Goal: Information Seeking & Learning: Learn about a topic

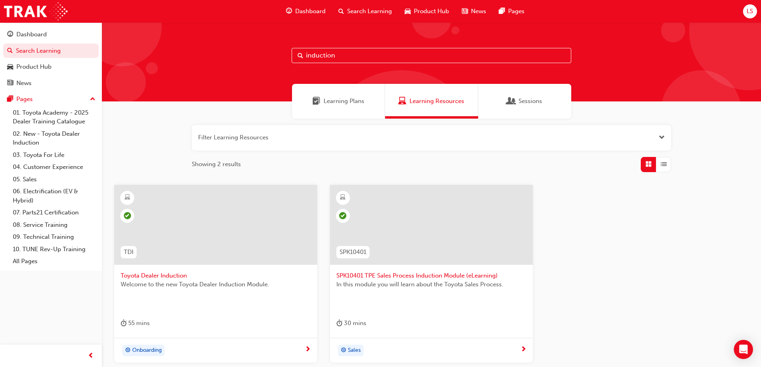
drag, startPoint x: 343, startPoint y: 56, endPoint x: 281, endPoint y: 56, distance: 61.9
click at [281, 56] on div "induction" at bounding box center [431, 61] width 659 height 79
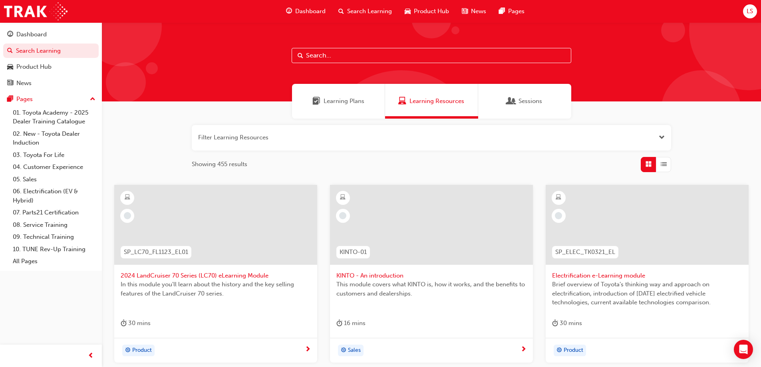
click at [298, 54] on span "Search" at bounding box center [301, 55] width 6 height 9
click at [715, 44] on div at bounding box center [749, 30] width 120 height 120
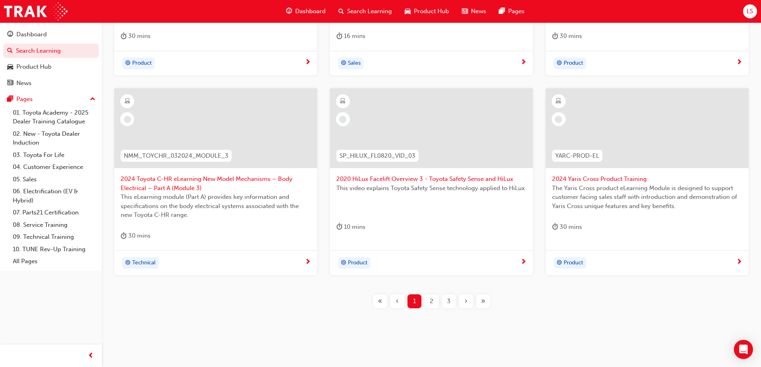
scroll to position [293, 0]
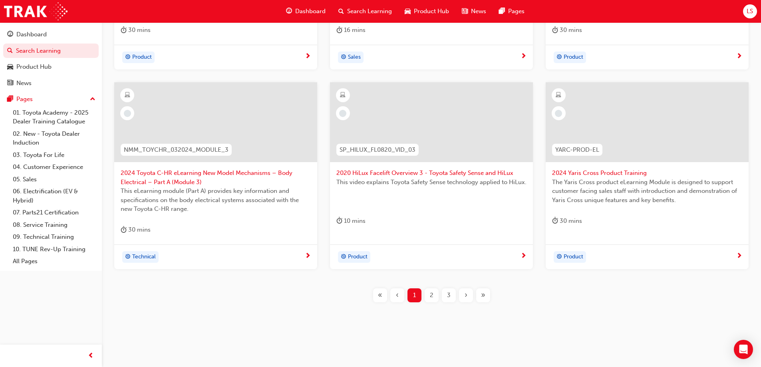
click at [430, 292] on span "2" at bounding box center [432, 295] width 4 height 9
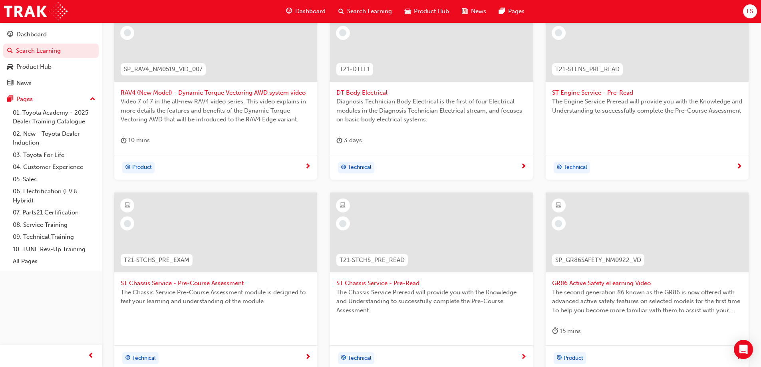
scroll to position [245, 0]
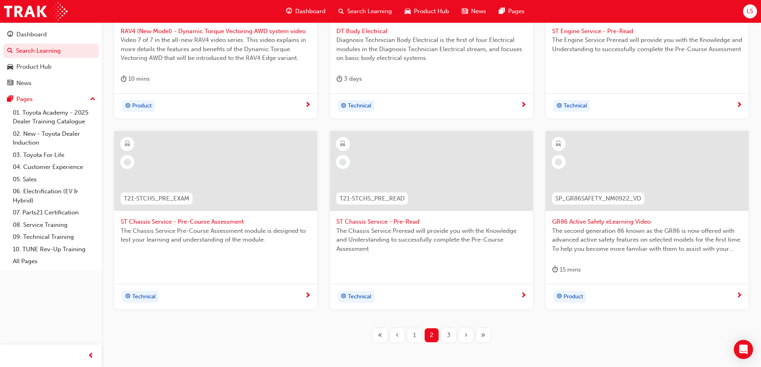
click at [444, 335] on div "3" at bounding box center [449, 336] width 14 height 14
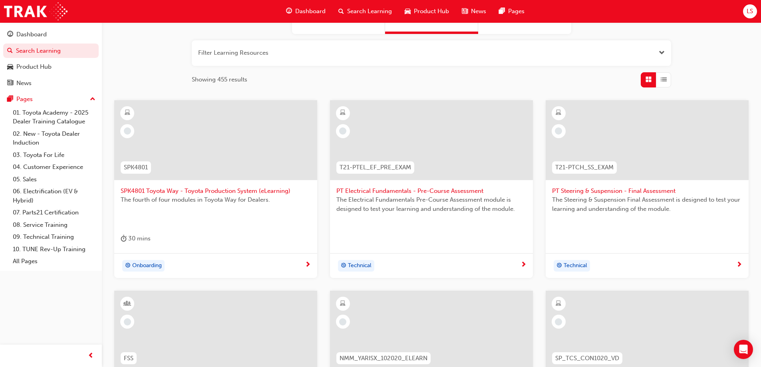
scroll to position [245, 0]
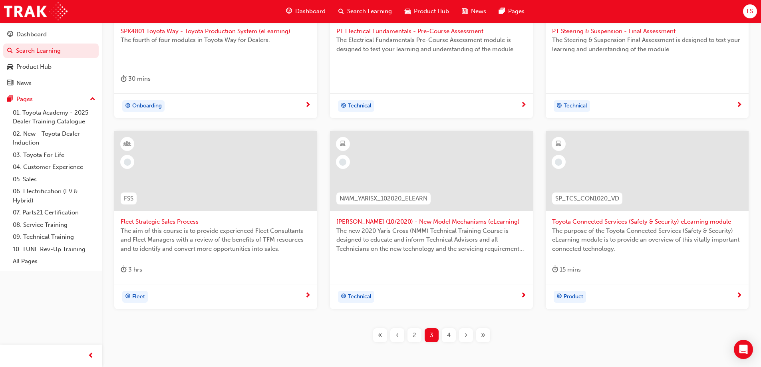
click at [445, 333] on div "4" at bounding box center [449, 336] width 14 height 14
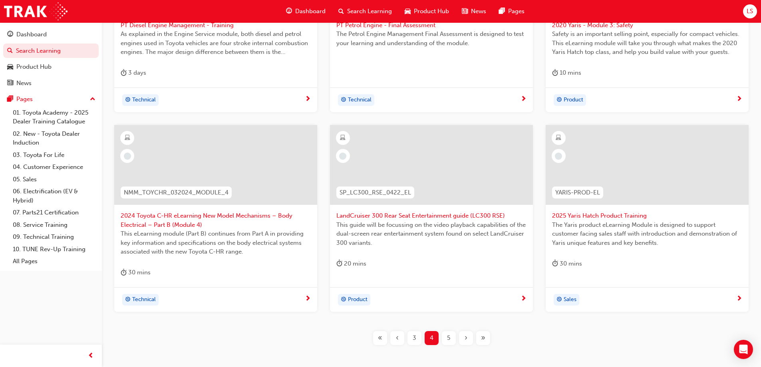
scroll to position [293, 0]
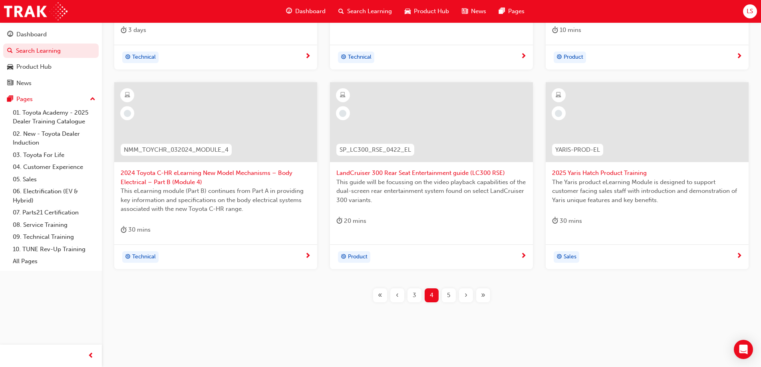
click at [448, 300] on span "5" at bounding box center [448, 295] width 3 height 9
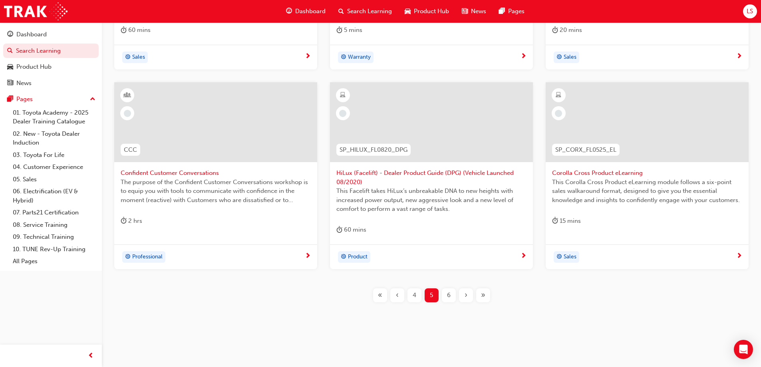
click at [382, 297] on span "«" at bounding box center [380, 295] width 4 height 9
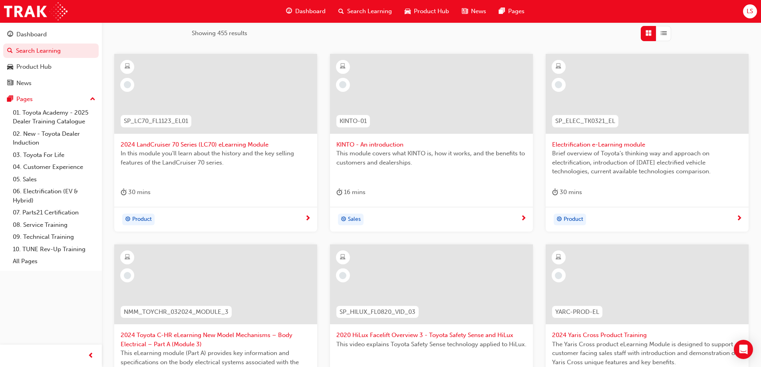
scroll to position [240, 0]
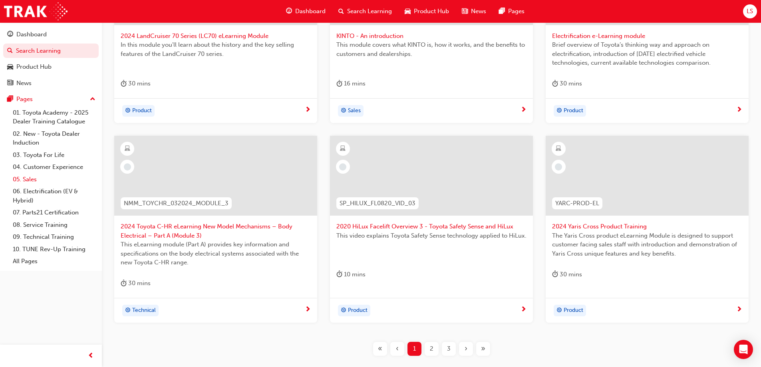
click at [30, 181] on link "05. Sales" at bounding box center [54, 179] width 89 height 12
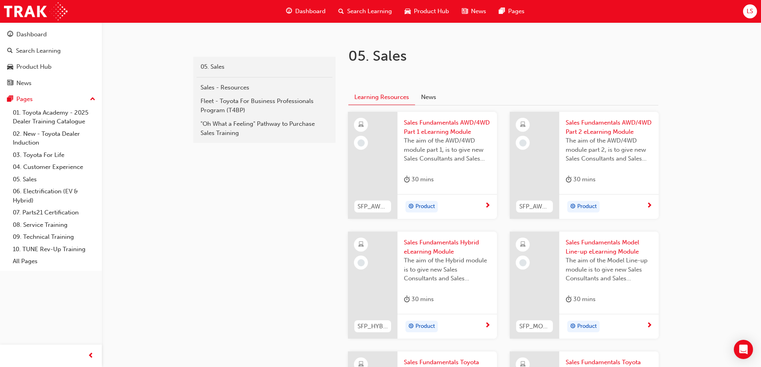
scroll to position [136, 0]
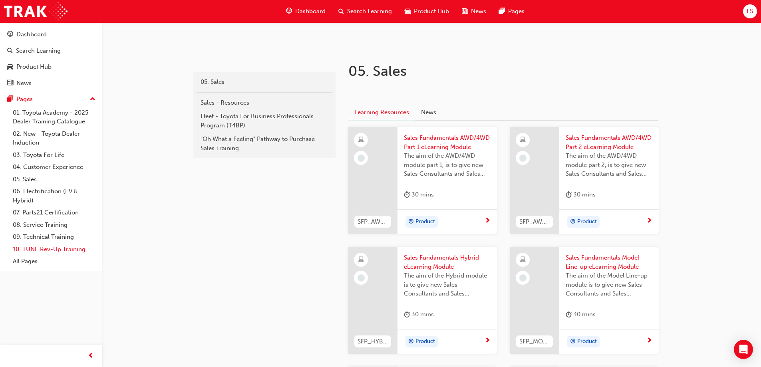
click at [72, 251] on link "10. TUNE Rev-Up Training" at bounding box center [54, 249] width 89 height 12
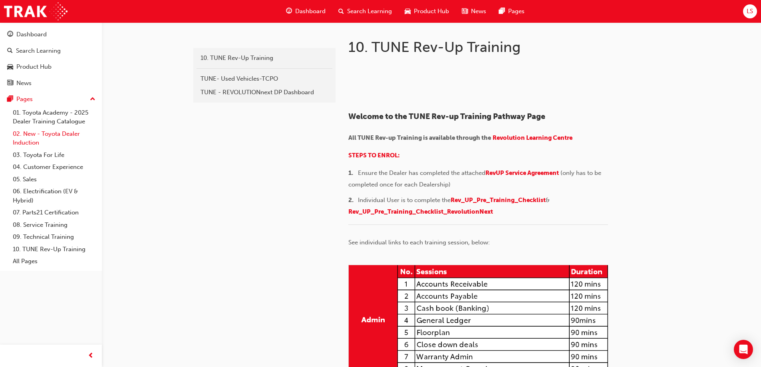
click at [74, 136] on link "02. New - Toyota Dealer Induction" at bounding box center [54, 138] width 89 height 21
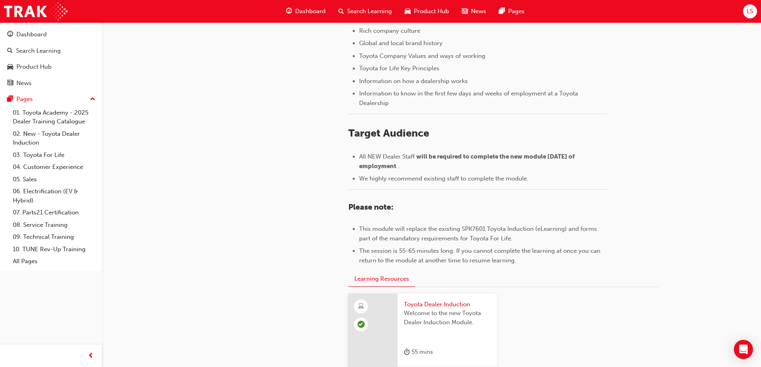
scroll to position [229, 0]
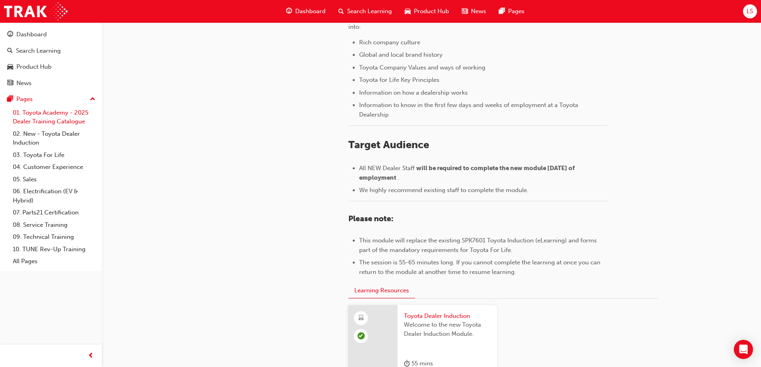
click at [64, 122] on link "01. Toyota Academy - 2025 Dealer Training Catalogue" at bounding box center [54, 117] width 89 height 21
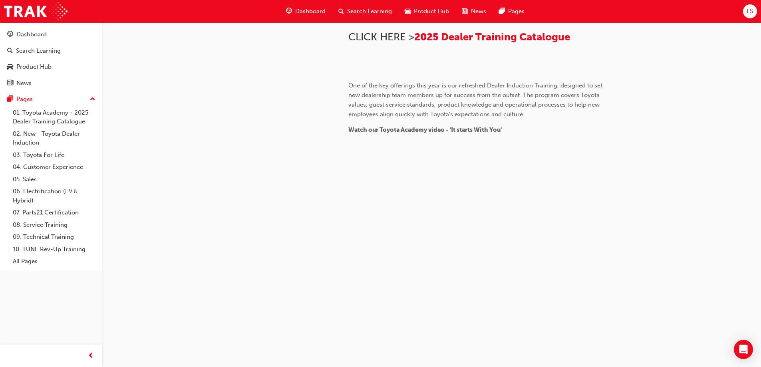
scroll to position [735, 0]
click at [62, 150] on link "03. Toyota For Life" at bounding box center [54, 155] width 89 height 12
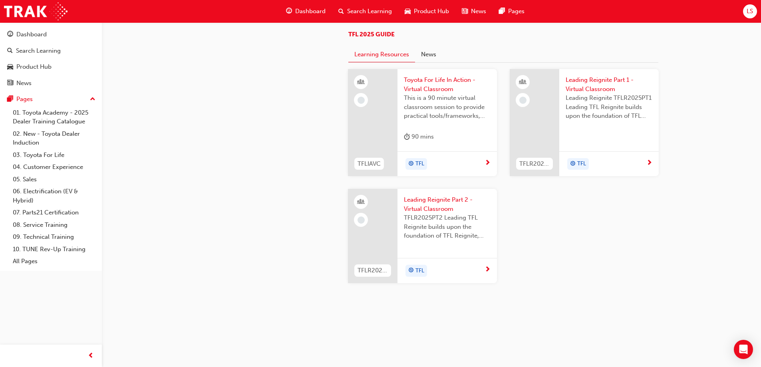
scroll to position [799, 0]
click at [31, 261] on link "All Pages" at bounding box center [54, 261] width 89 height 12
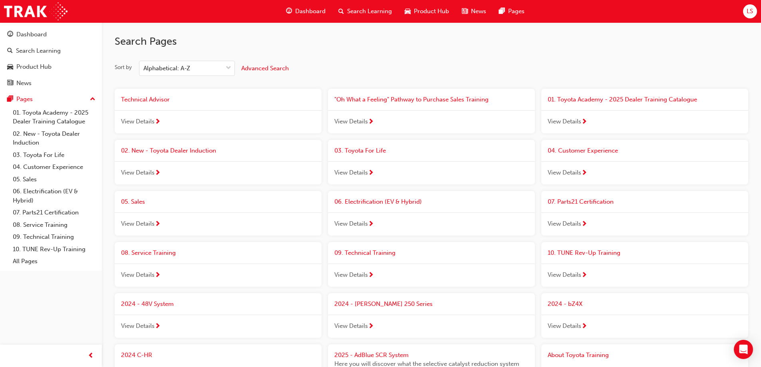
click at [323, 7] on span "Dashboard" at bounding box center [310, 11] width 30 height 9
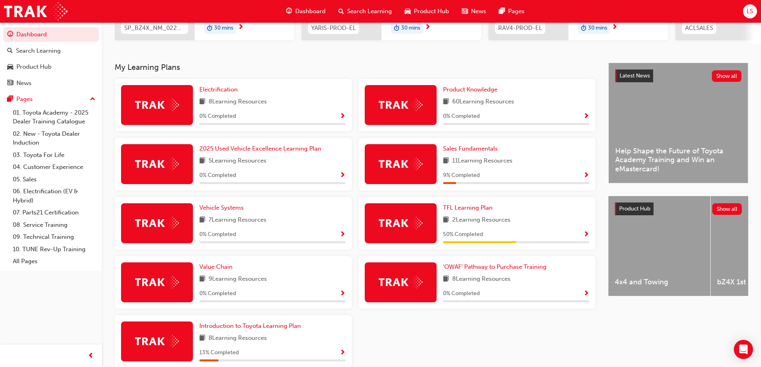
scroll to position [160, 0]
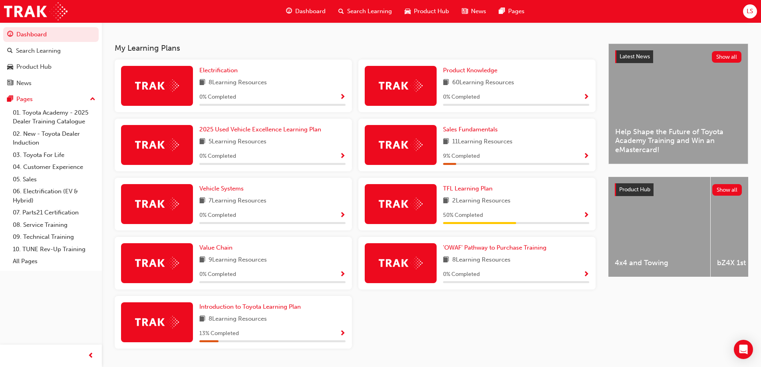
click at [585, 215] on span "Show Progress" at bounding box center [587, 215] width 6 height 7
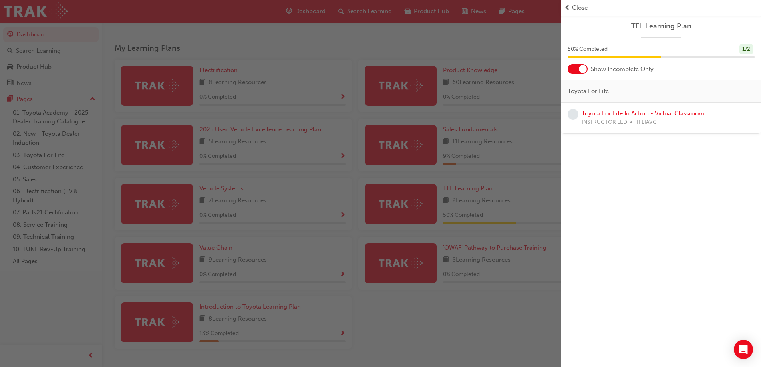
click at [498, 71] on div "button" at bounding box center [281, 183] width 562 height 367
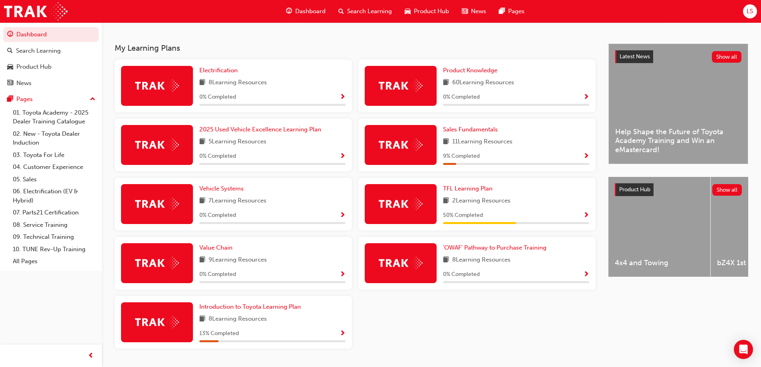
click at [462, 155] on span "9 % Completed" at bounding box center [461, 156] width 37 height 9
click at [577, 158] on div "9 % Completed" at bounding box center [516, 156] width 146 height 10
click at [589, 157] on span "Show Progress" at bounding box center [587, 156] width 6 height 7
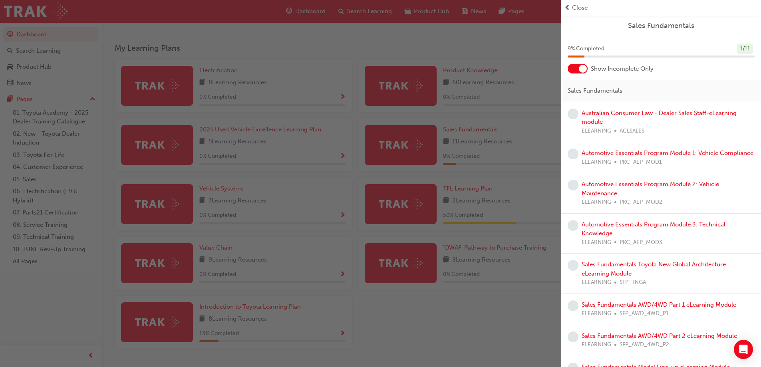
scroll to position [0, 0]
click at [552, 68] on div "button" at bounding box center [281, 183] width 562 height 367
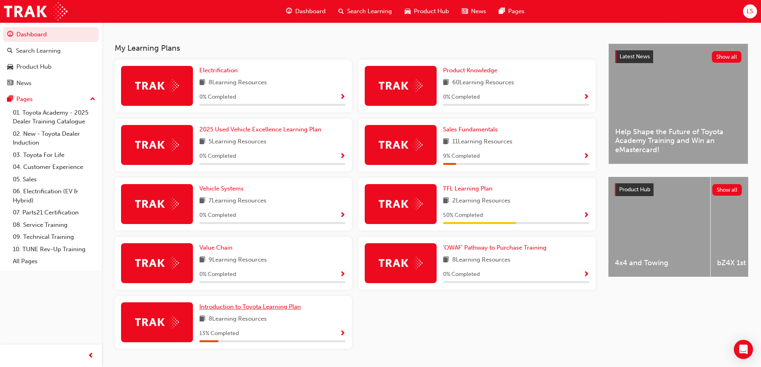
click at [284, 312] on link "Introduction to Toyota Learning Plan" at bounding box center [251, 307] width 105 height 9
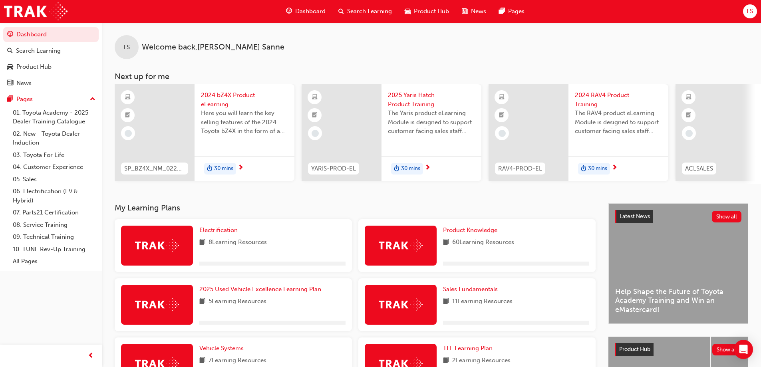
scroll to position [184, 0]
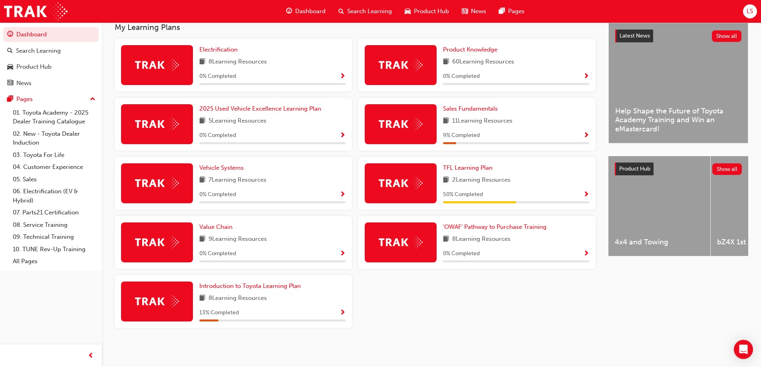
click at [343, 310] on span "Show Progress" at bounding box center [343, 313] width 6 height 7
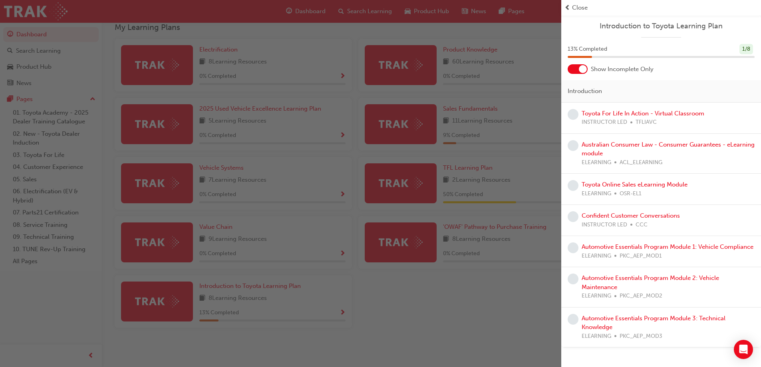
click at [581, 72] on div at bounding box center [583, 69] width 8 height 8
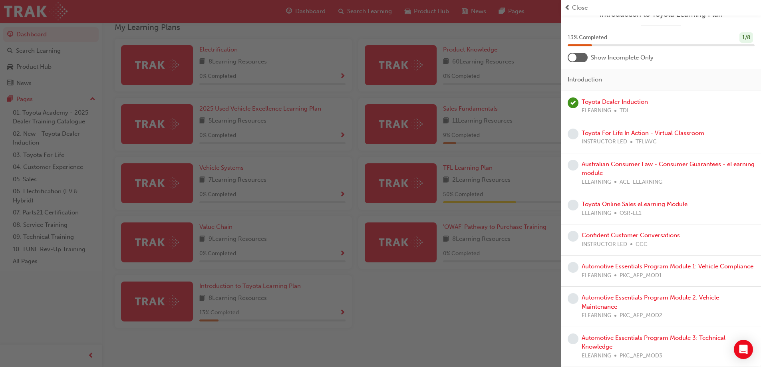
scroll to position [0, 0]
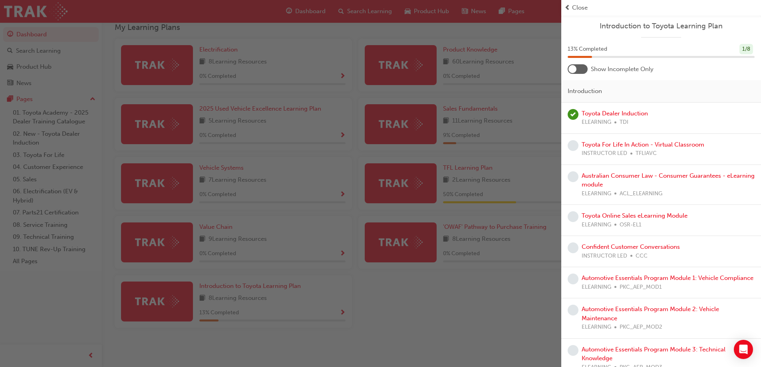
click at [583, 68] on div at bounding box center [578, 69] width 20 height 10
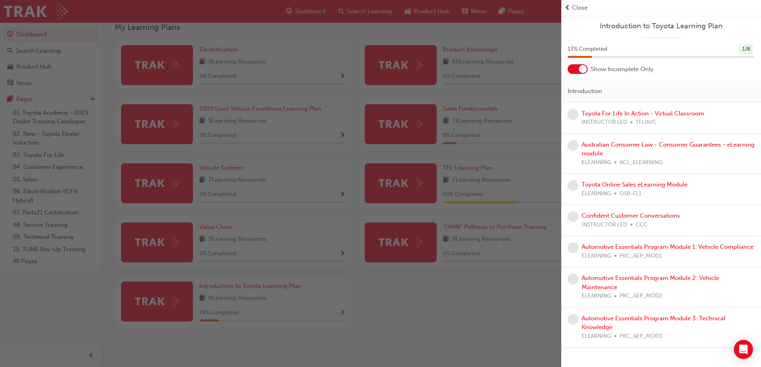
click at [506, 327] on div "button" at bounding box center [281, 183] width 562 height 367
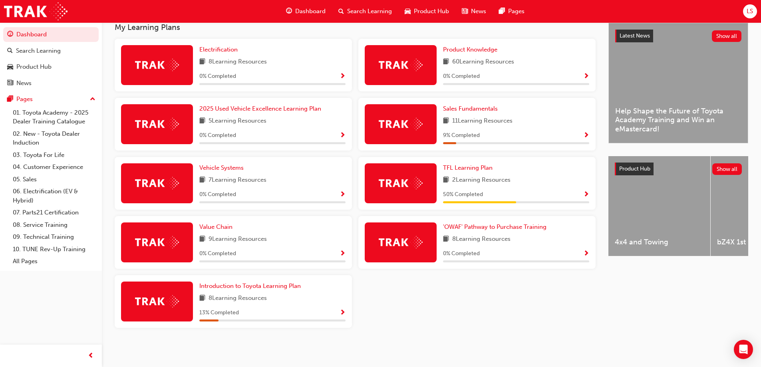
click at [590, 195] on div "TFL Learning Plan 2 Learning Resources 50 % Completed" at bounding box center [476, 183] width 237 height 53
click at [588, 194] on span "Show Progress" at bounding box center [587, 194] width 6 height 7
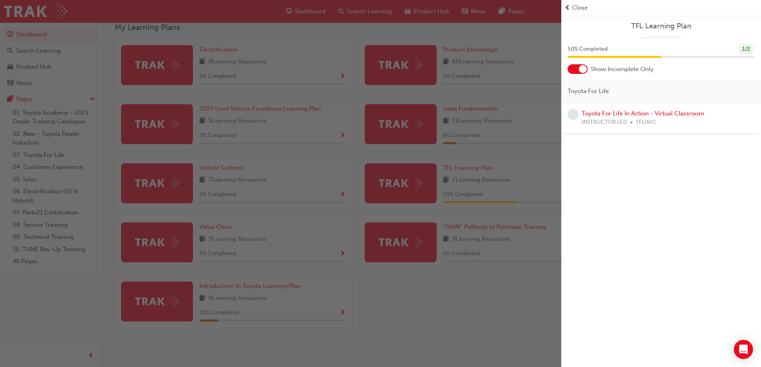
click at [582, 70] on div at bounding box center [583, 69] width 8 height 8
click at [581, 69] on div at bounding box center [578, 69] width 20 height 10
click at [536, 291] on div "button" at bounding box center [281, 183] width 562 height 367
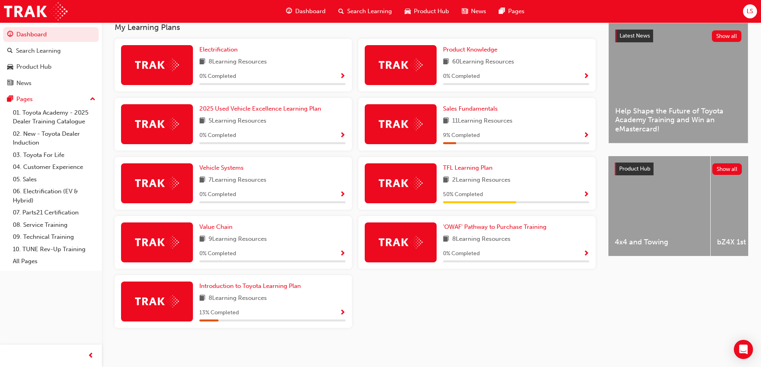
click at [588, 137] on span "Show Progress" at bounding box center [587, 135] width 6 height 7
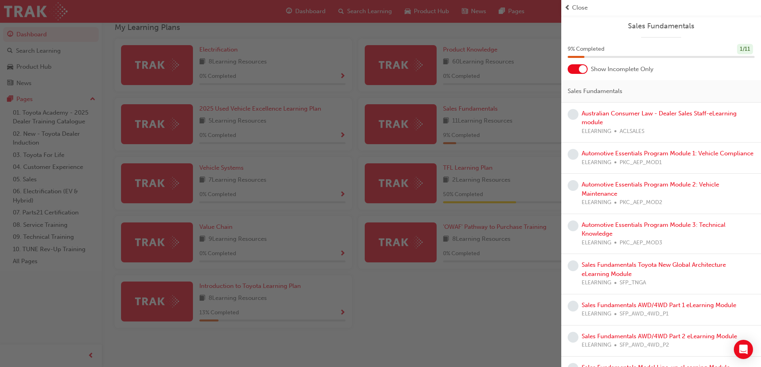
click at [579, 68] on div at bounding box center [583, 69] width 8 height 8
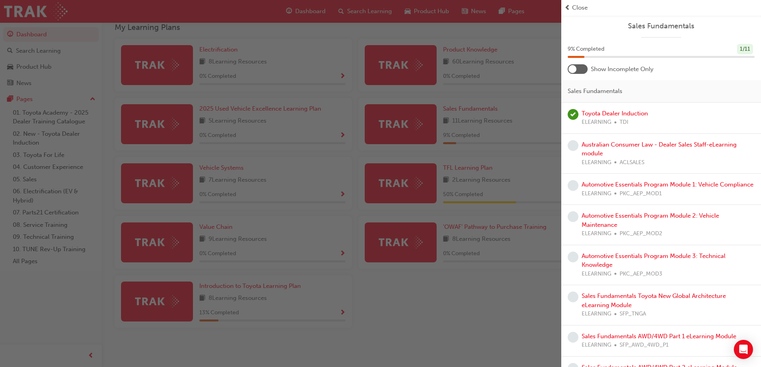
click at [579, 68] on div at bounding box center [578, 69] width 20 height 10
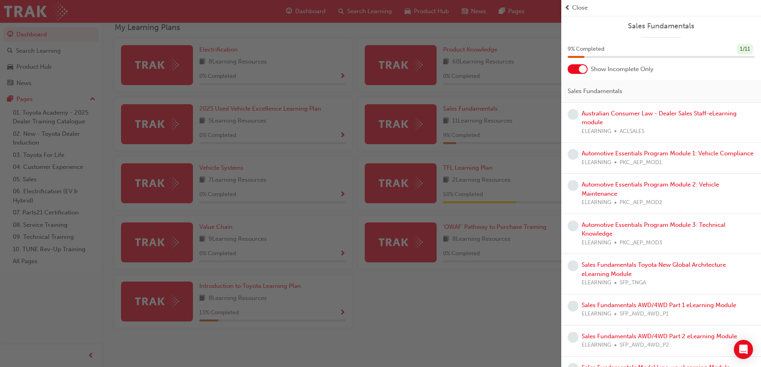
click at [441, 298] on div "button" at bounding box center [281, 183] width 562 height 367
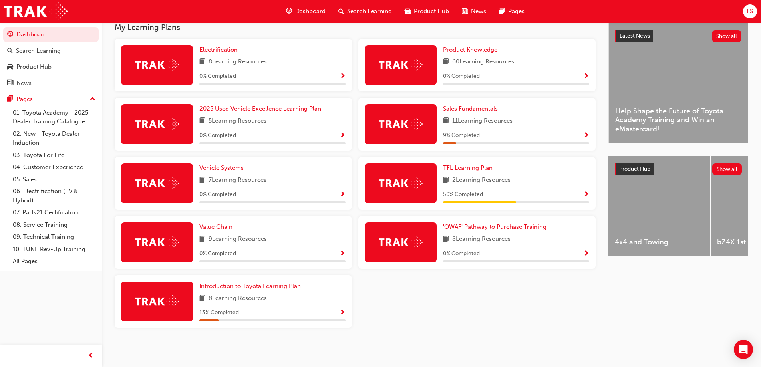
click at [341, 313] on span "Show Progress" at bounding box center [343, 313] width 6 height 7
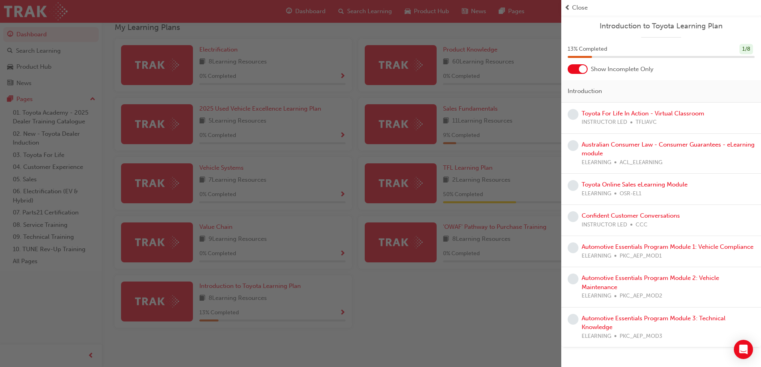
click at [579, 73] on div at bounding box center [578, 69] width 20 height 10
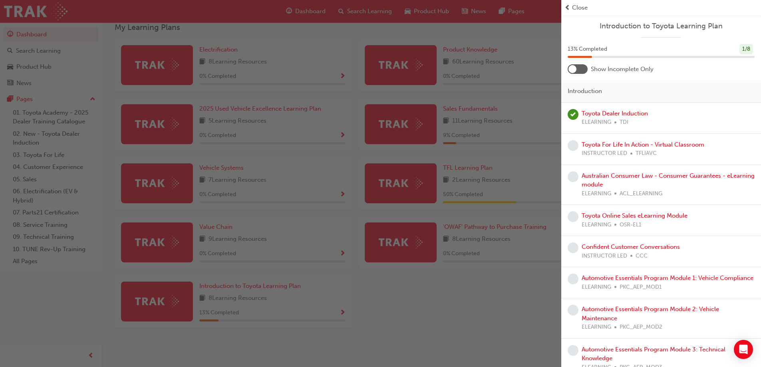
click at [579, 73] on div at bounding box center [578, 69] width 20 height 10
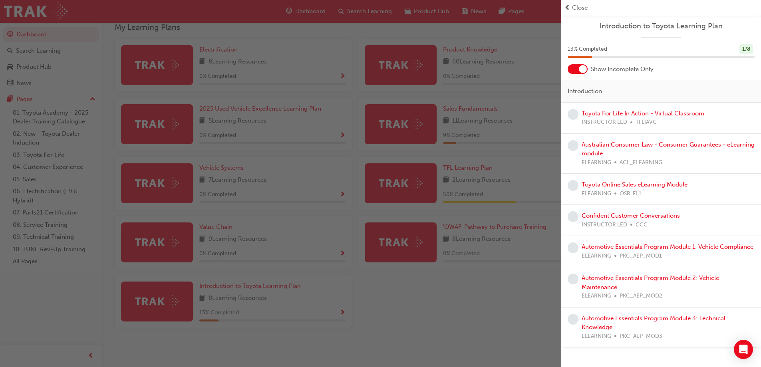
click at [423, 308] on div "button" at bounding box center [281, 183] width 562 height 367
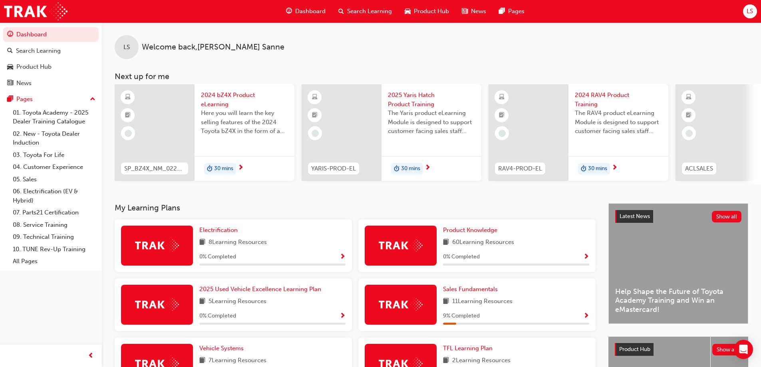
click at [387, 17] on div "Search Learning" at bounding box center [365, 11] width 66 height 16
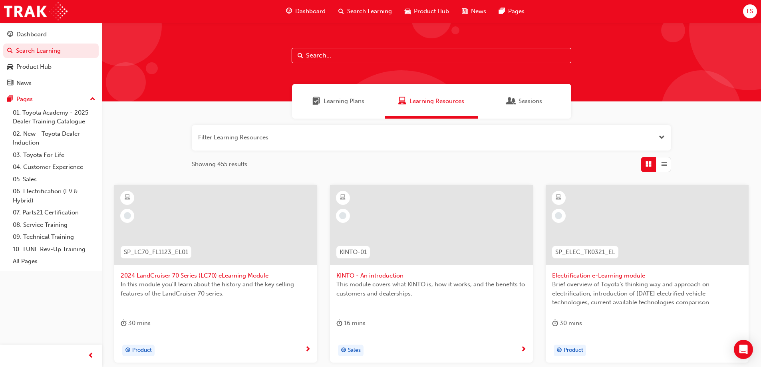
click at [348, 100] on span "Learning Plans" at bounding box center [344, 101] width 41 height 9
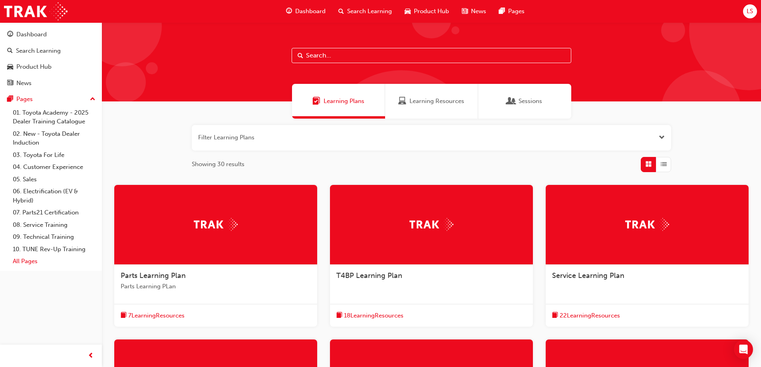
click at [46, 267] on link "All Pages" at bounding box center [54, 261] width 89 height 12
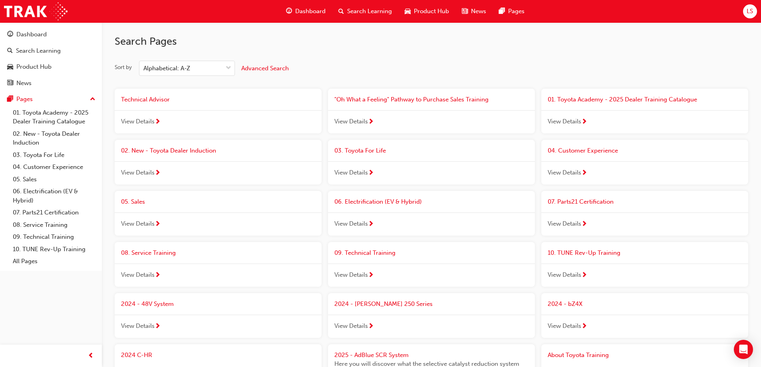
click at [302, 10] on span "Dashboard" at bounding box center [310, 11] width 30 height 9
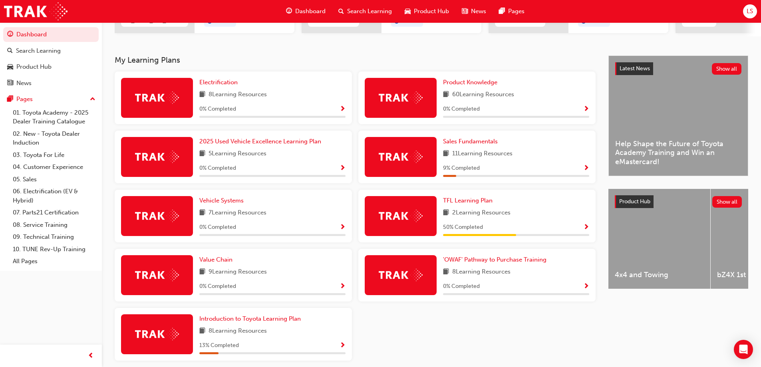
scroll to position [147, 0]
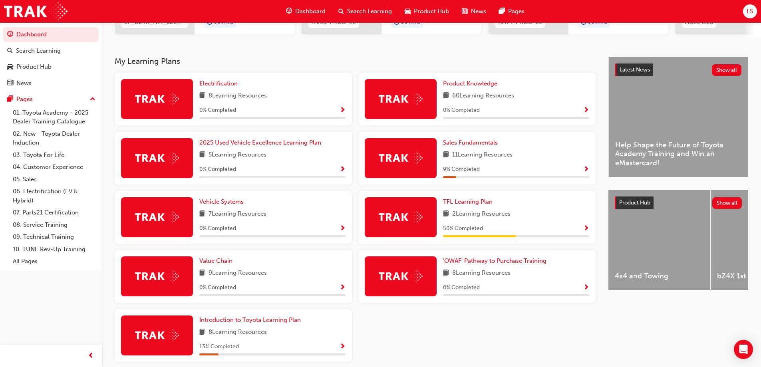
click at [585, 228] on span "Show Progress" at bounding box center [587, 228] width 6 height 7
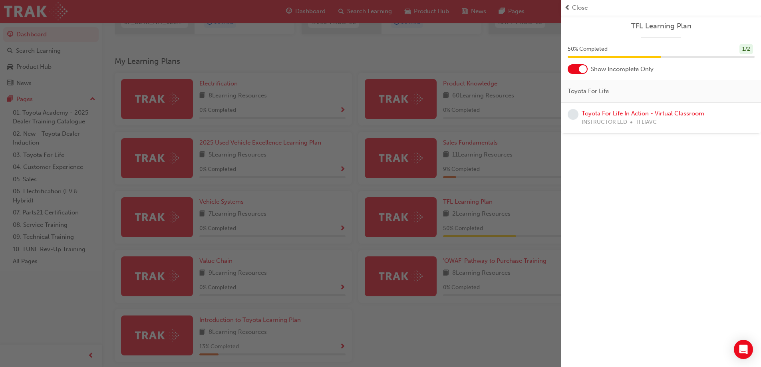
click at [473, 330] on div "button" at bounding box center [281, 183] width 562 height 367
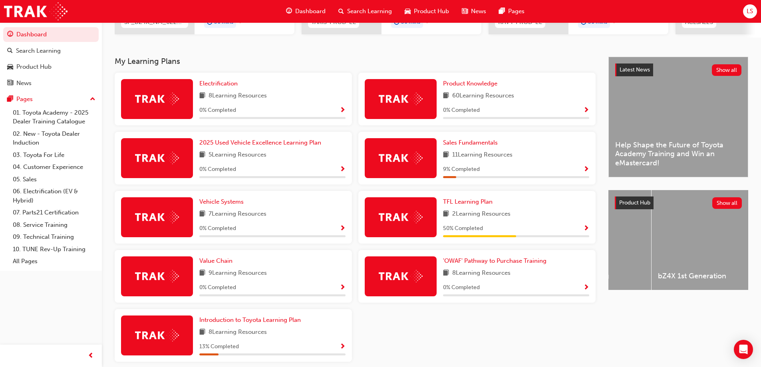
scroll to position [0, 0]
click at [354, 276] on div "Value Chain 9 Learning Resources 0 % Completed" at bounding box center [234, 279] width 244 height 59
click at [490, 329] on div "Electrification 8 Learning Resources 0 % Completed Product Knowledge 60 Learnin…" at bounding box center [356, 221] width 488 height 296
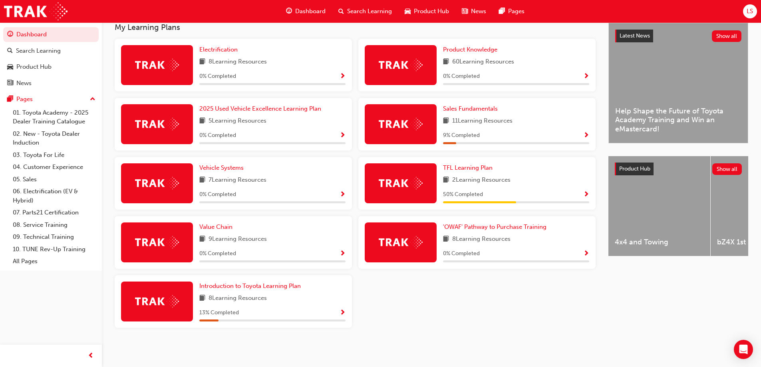
click at [343, 310] on span "Show Progress" at bounding box center [343, 313] width 6 height 7
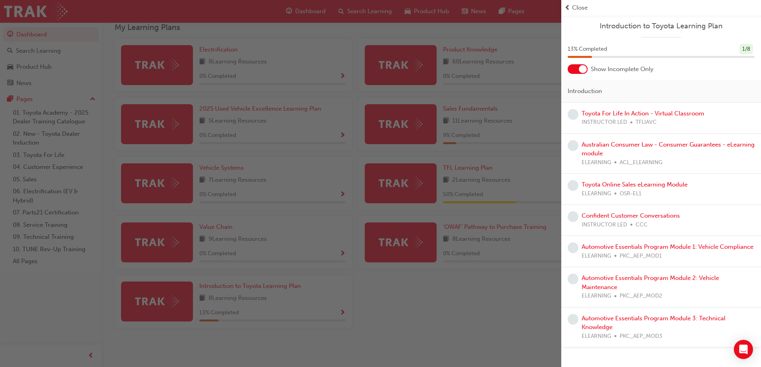
click at [571, 11] on div "Close" at bounding box center [661, 7] width 193 height 9
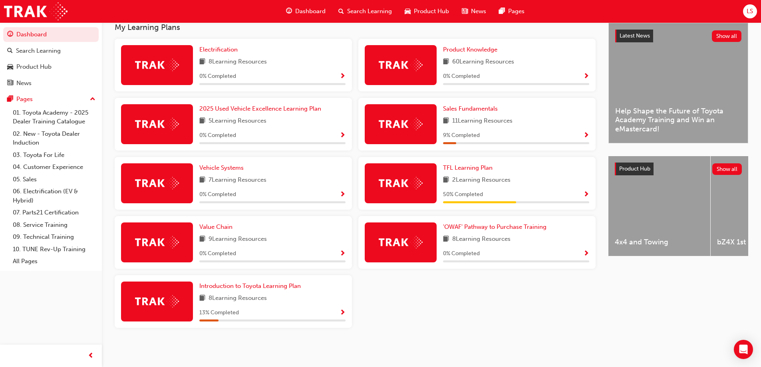
click at [588, 194] on span "Show Progress" at bounding box center [587, 194] width 6 height 7
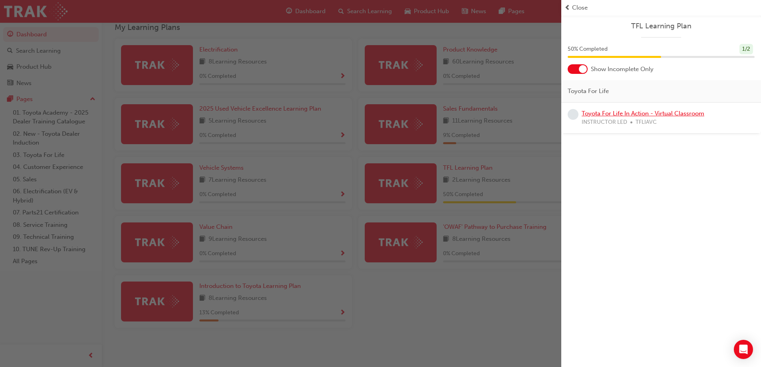
click at [657, 116] on link "Toyota For Life In Action - Virtual Classroom" at bounding box center [643, 113] width 123 height 7
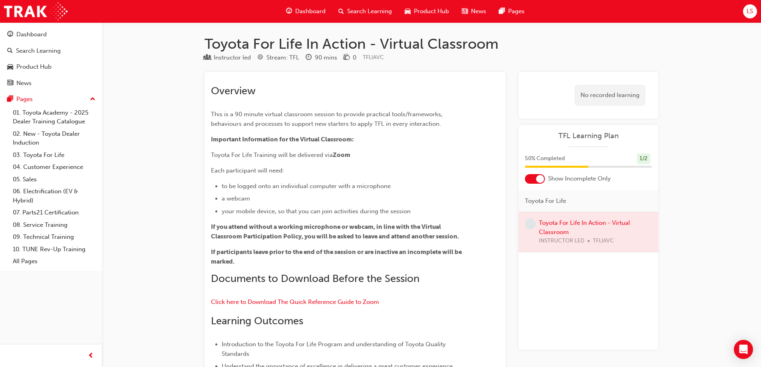
click at [376, 8] on span "Search Learning" at bounding box center [369, 11] width 45 height 9
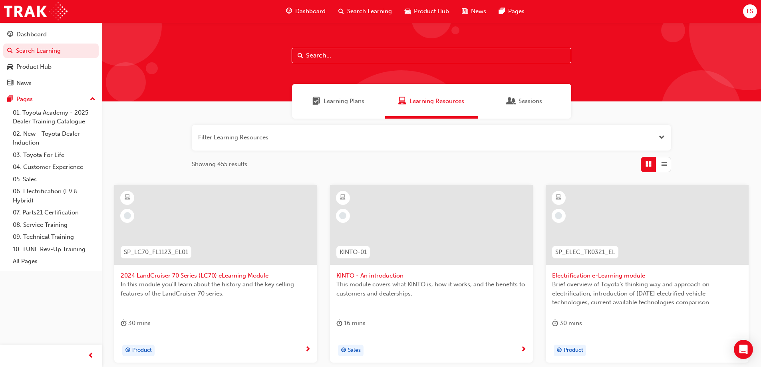
click at [228, 277] on span "2024 LandCruiser 70 Series (LC70) eLearning Module" at bounding box center [216, 275] width 190 height 9
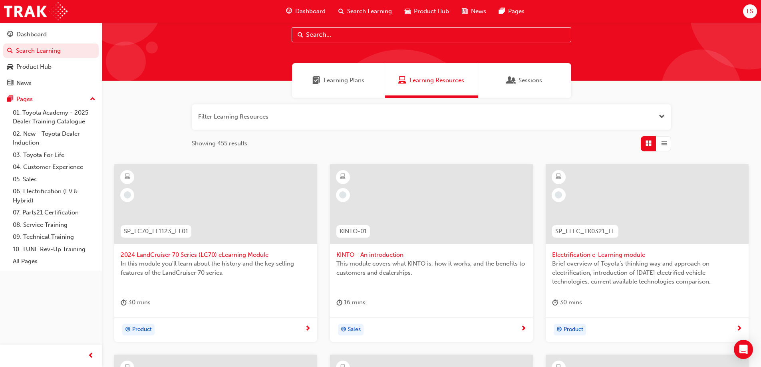
scroll to position [40, 0]
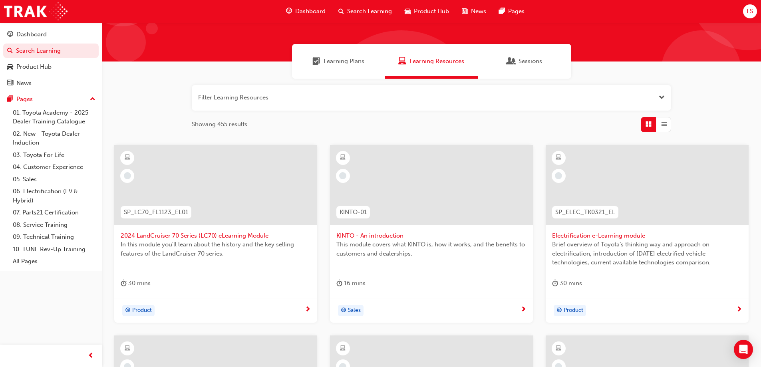
click at [212, 235] on span "2024 LandCruiser 70 Series (LC70) eLearning Module" at bounding box center [216, 235] width 190 height 9
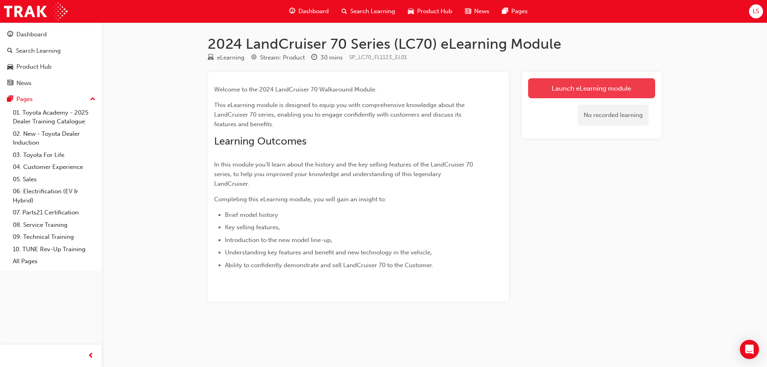
click at [547, 85] on link "Launch eLearning module" at bounding box center [591, 88] width 127 height 20
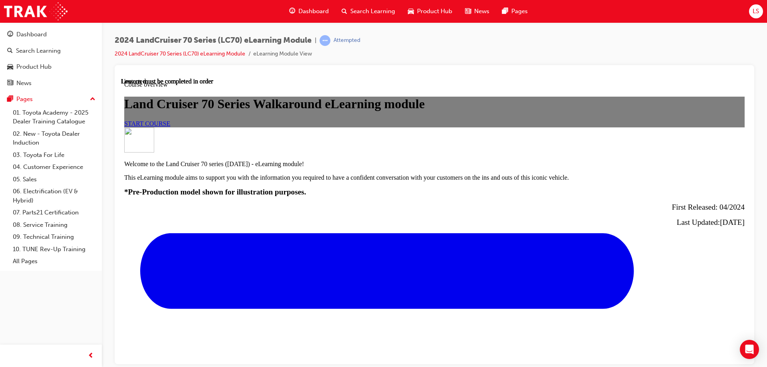
click at [170, 127] on link "START COURSE" at bounding box center [147, 123] width 46 height 7
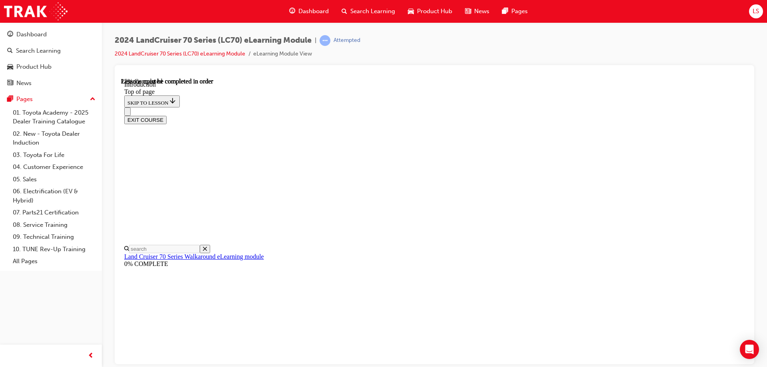
scroll to position [392, 0]
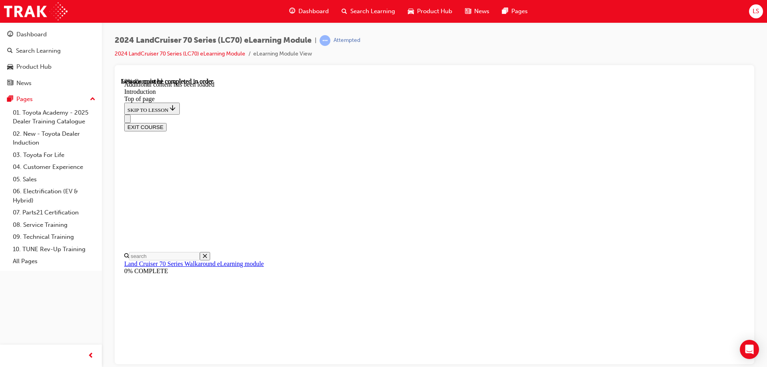
scroll to position [295, 0]
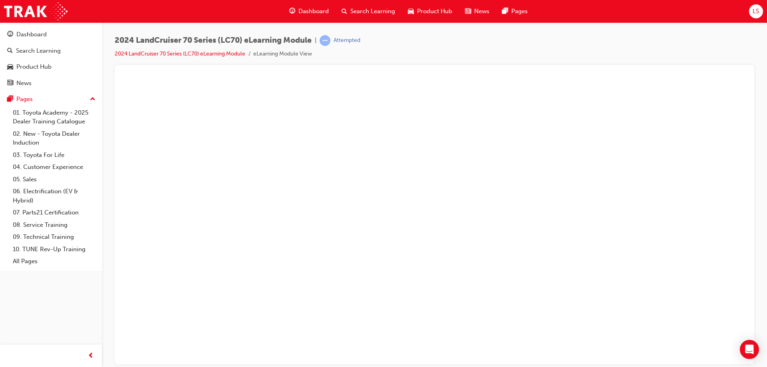
click at [438, 191] on button "Unzoom image" at bounding box center [434, 221] width 627 height 287
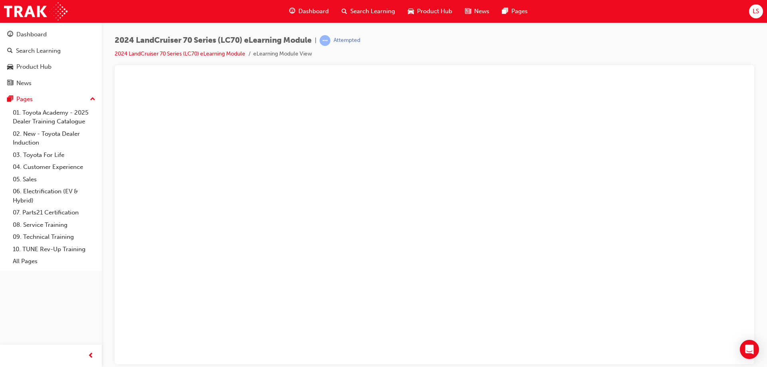
click at [531, 214] on button "Unzoom image" at bounding box center [434, 221] width 627 height 287
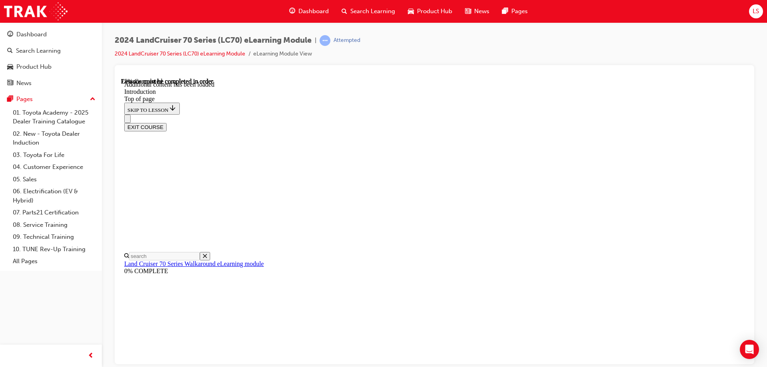
scroll to position [976, 0]
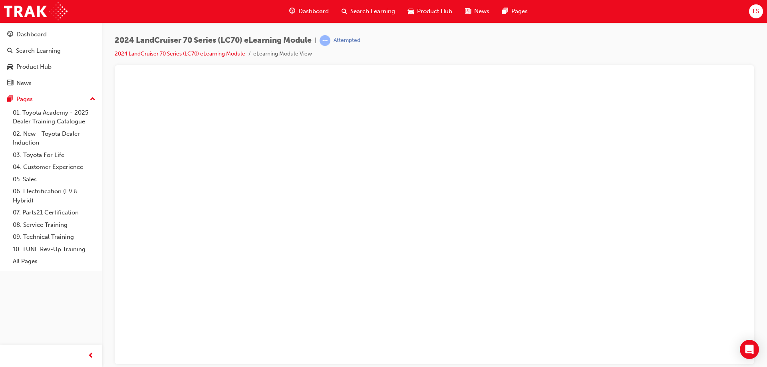
click at [462, 242] on button "Unzoom image" at bounding box center [434, 221] width 627 height 287
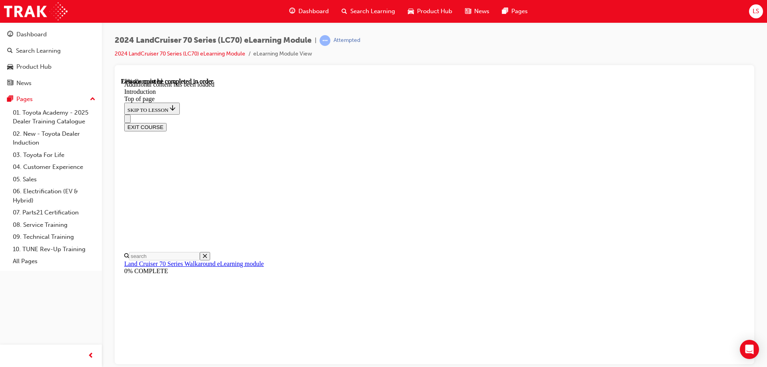
drag, startPoint x: 538, startPoint y: 218, endPoint x: 529, endPoint y: 317, distance: 99.5
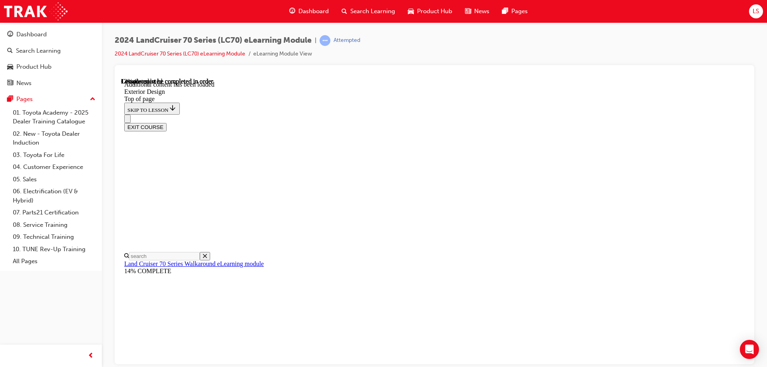
drag, startPoint x: 510, startPoint y: 256, endPoint x: 503, endPoint y: 330, distance: 74.2
drag, startPoint x: 704, startPoint y: 219, endPoint x: 724, endPoint y: 213, distance: 21.1
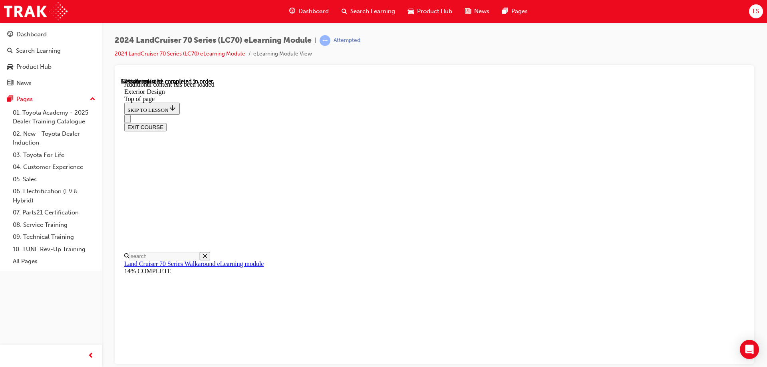
scroll to position [617, 0]
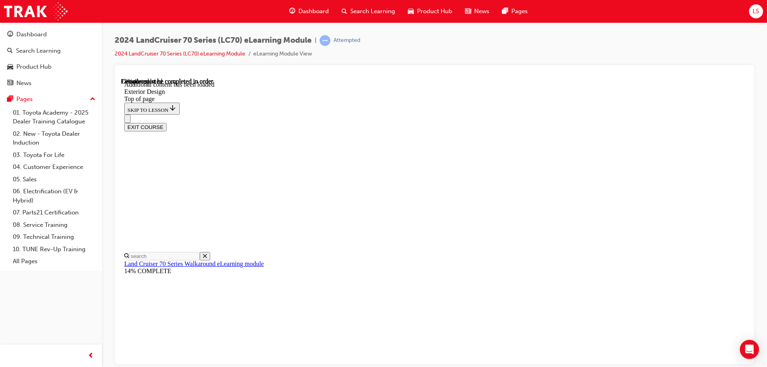
scroll to position [893, 0]
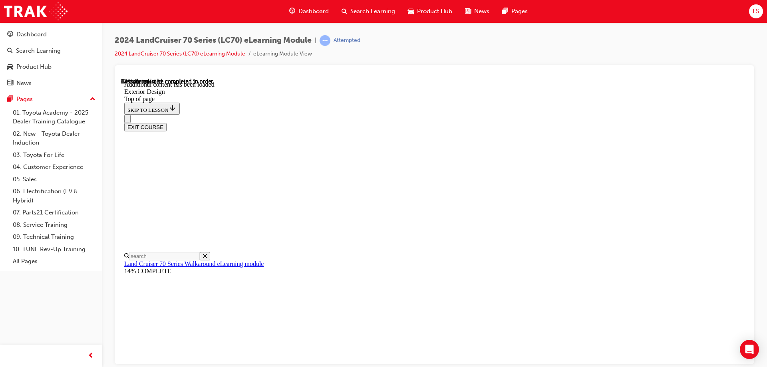
scroll to position [584, 0]
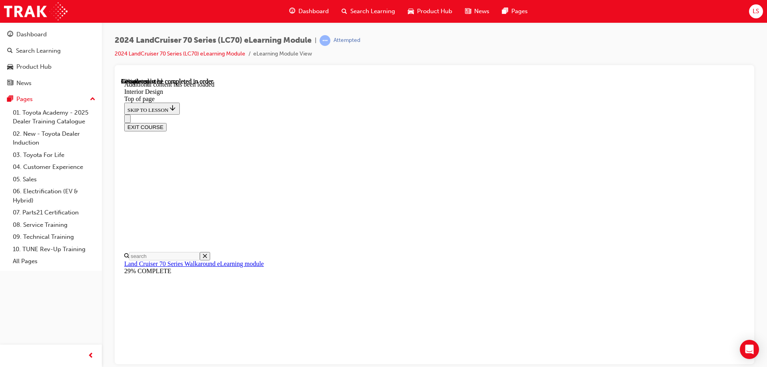
scroll to position [132, 0]
drag, startPoint x: 499, startPoint y: 260, endPoint x: 502, endPoint y: 269, distance: 9.4
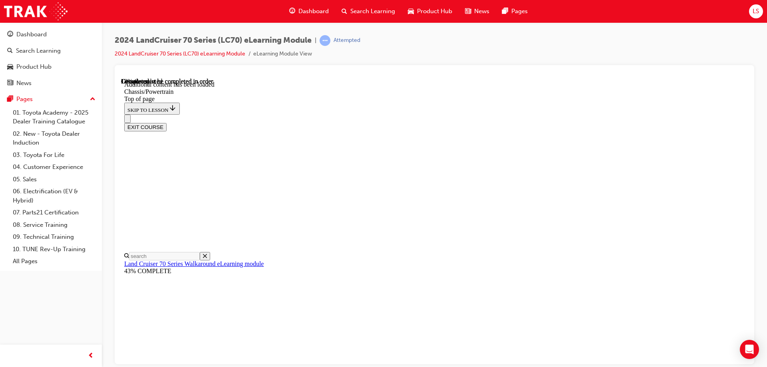
scroll to position [284, 0]
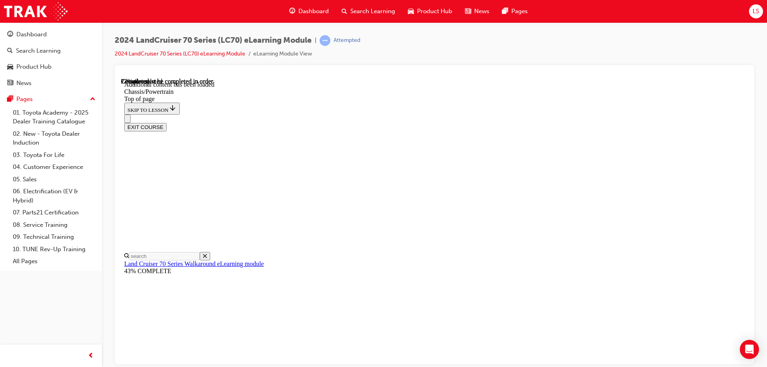
drag, startPoint x: 454, startPoint y: 197, endPoint x: 460, endPoint y: 190, distance: 9.3
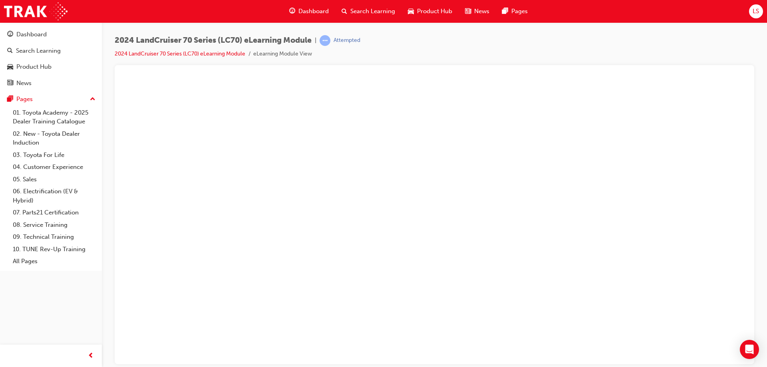
click at [470, 191] on button "Unzoom image" at bounding box center [434, 221] width 627 height 287
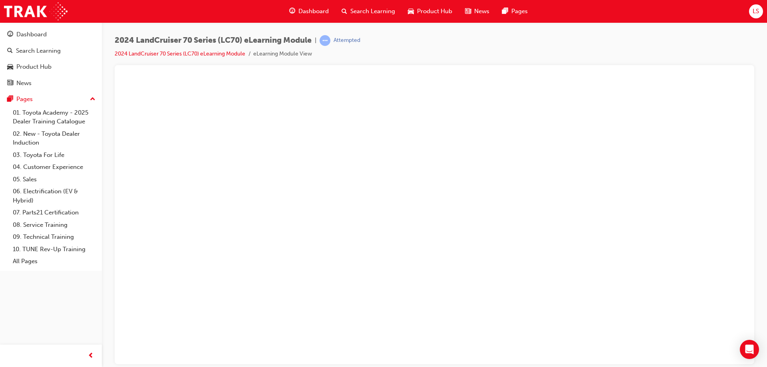
click at [585, 192] on button "Unzoom image" at bounding box center [434, 221] width 627 height 287
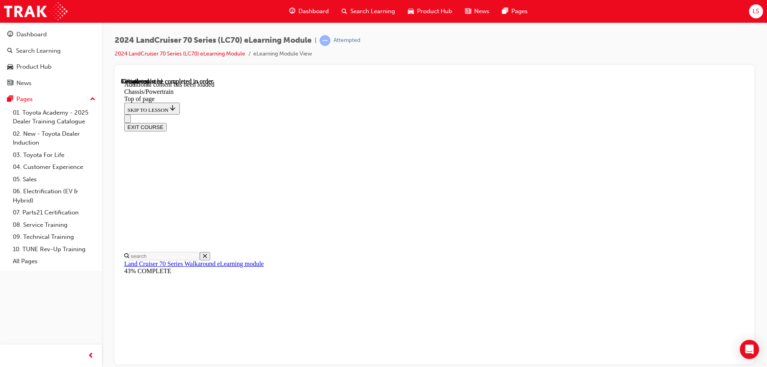
scroll to position [992, 0]
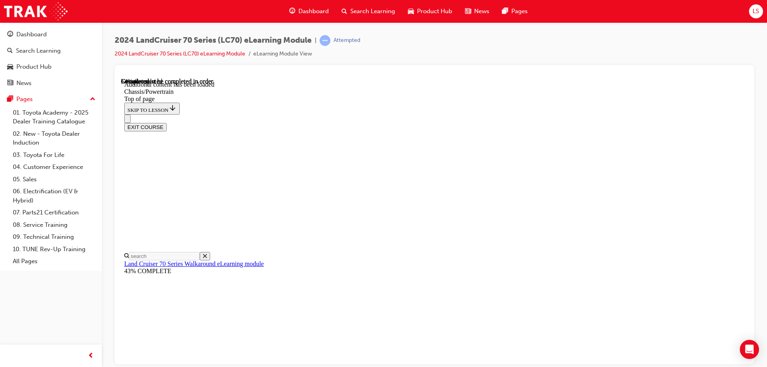
drag, startPoint x: 462, startPoint y: 286, endPoint x: 451, endPoint y: 288, distance: 11.3
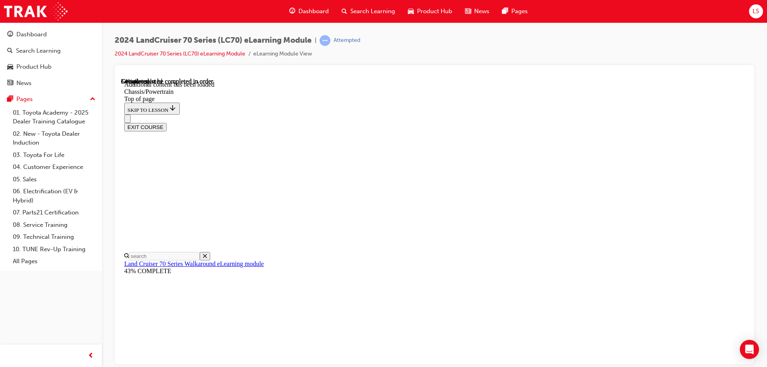
scroll to position [33, 0]
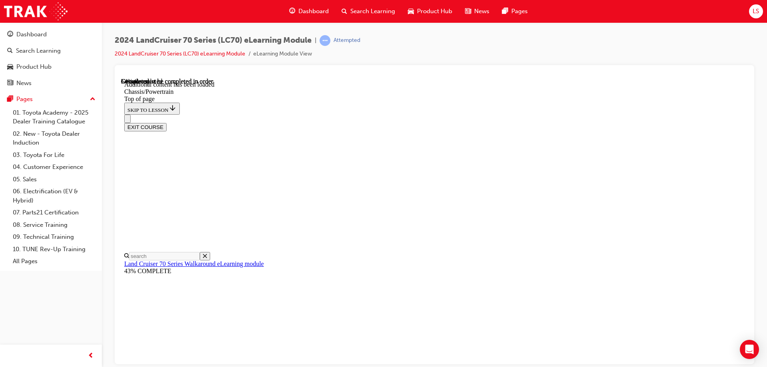
scroll to position [94, 0]
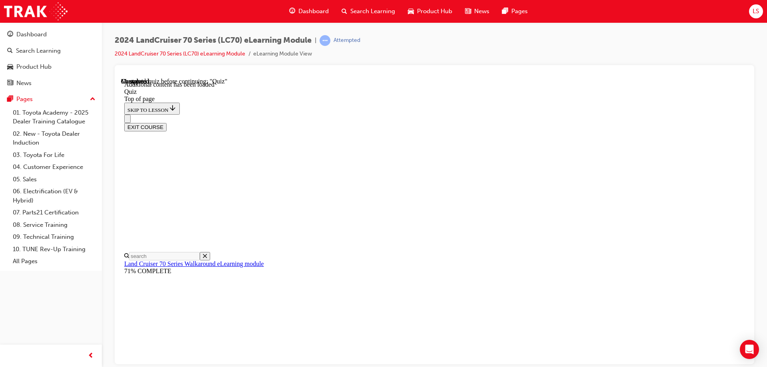
scroll to position [104, 0]
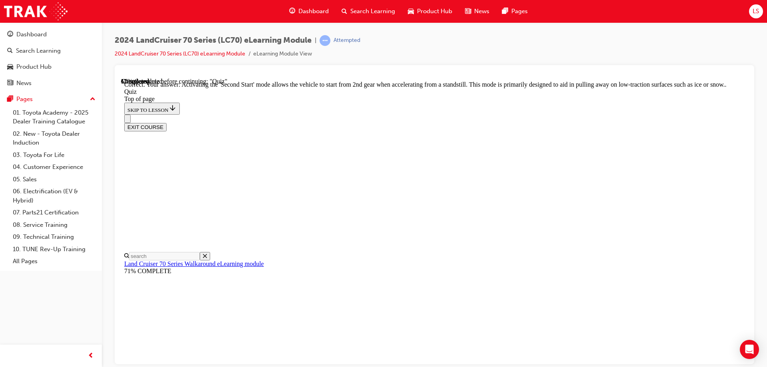
scroll to position [126, 0]
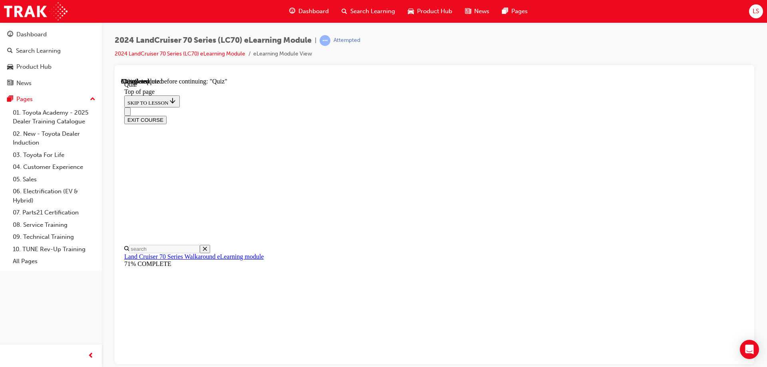
scroll to position [144, 0]
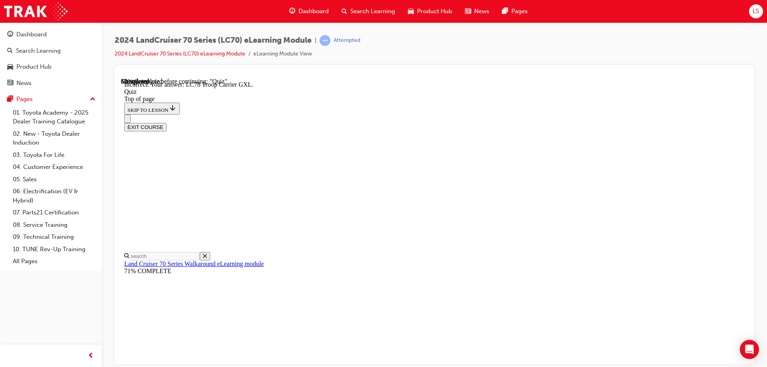
scroll to position [124, 0]
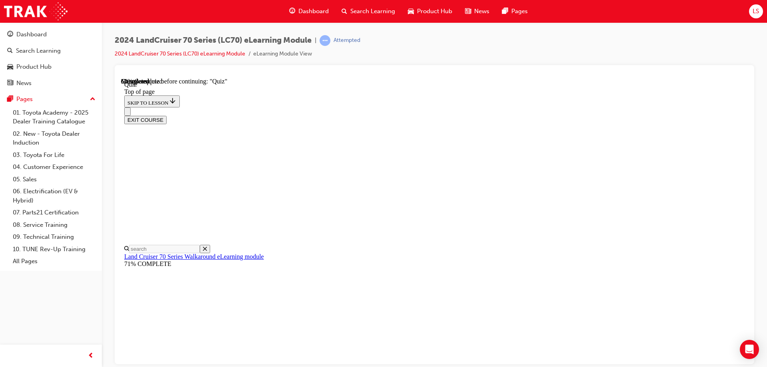
scroll to position [64, 0]
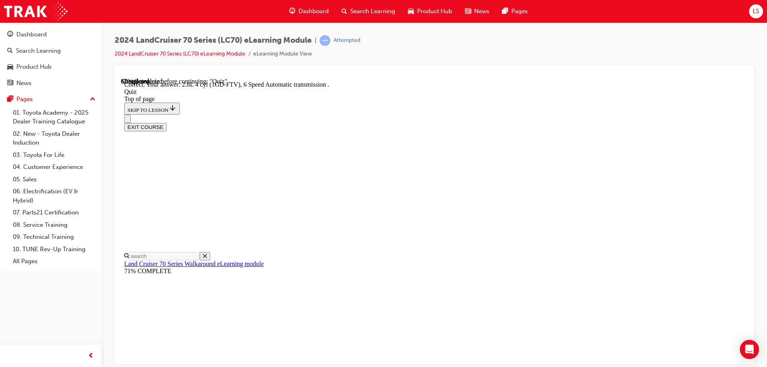
scroll to position [153, 0]
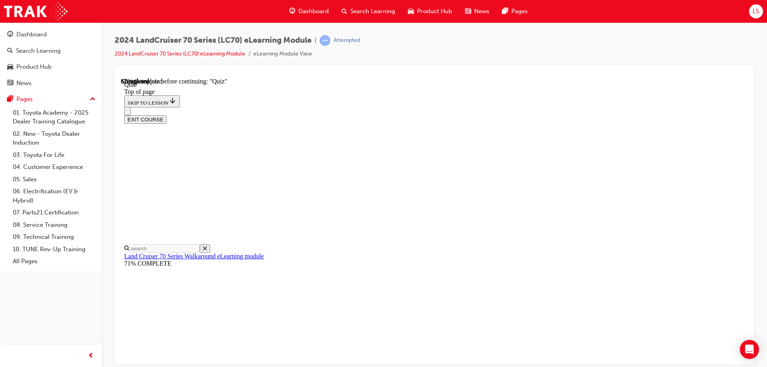
scroll to position [64, 0]
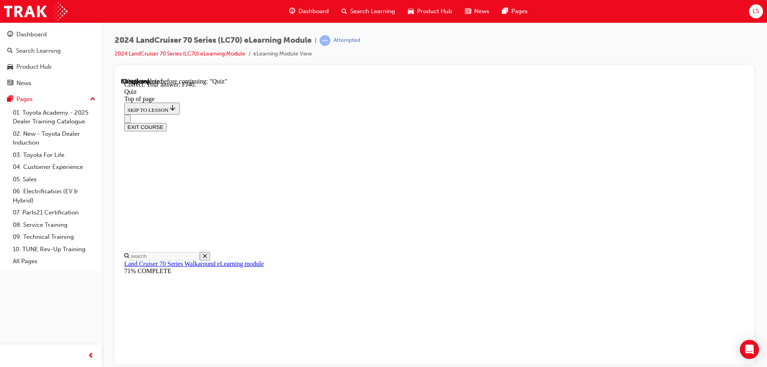
scroll to position [172, 0]
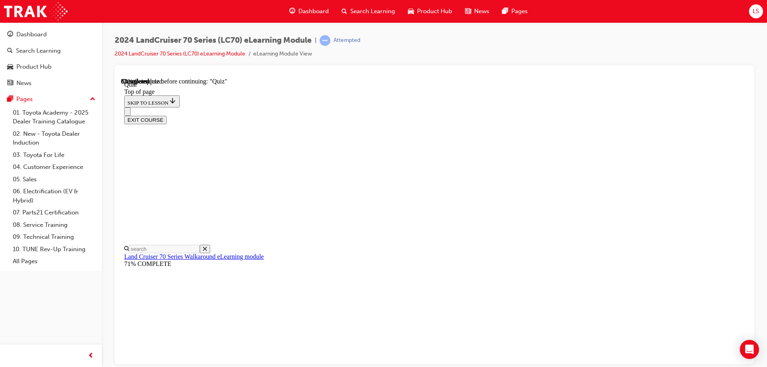
scroll to position [104, 0]
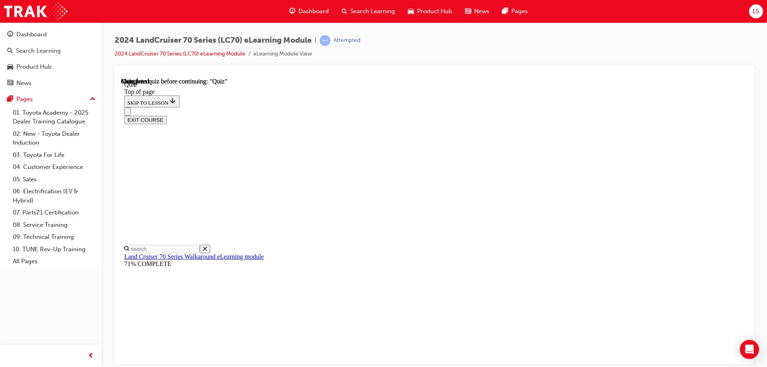
scroll to position [147, 0]
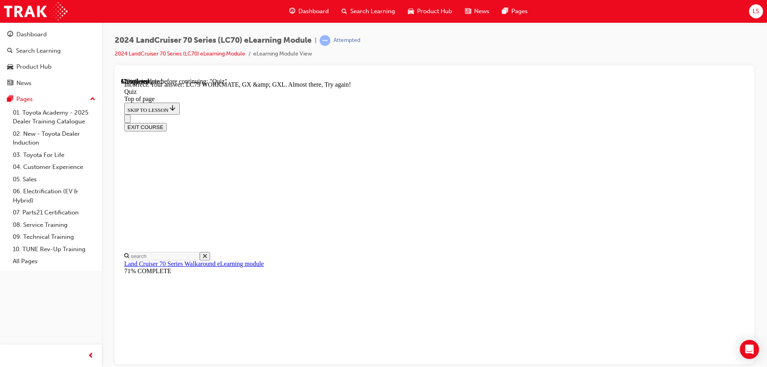
scroll to position [200, 0]
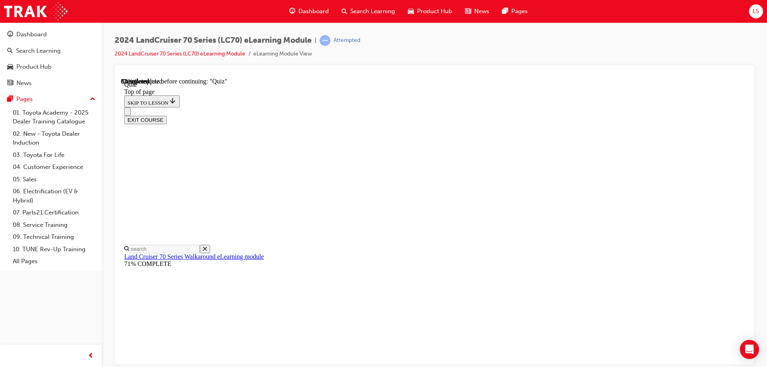
scroll to position [104, 0]
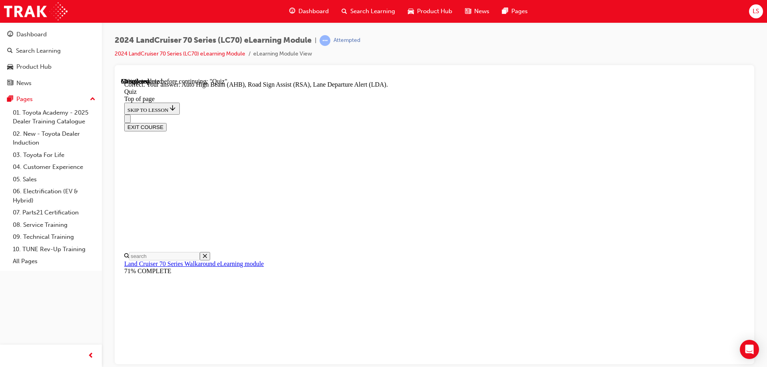
scroll to position [203, 0]
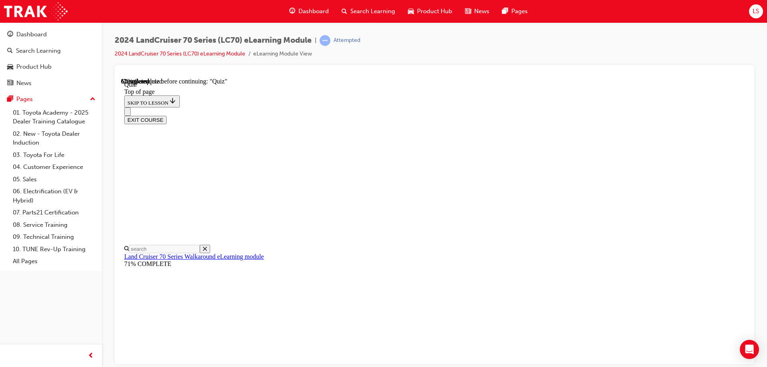
scroll to position [104, 0]
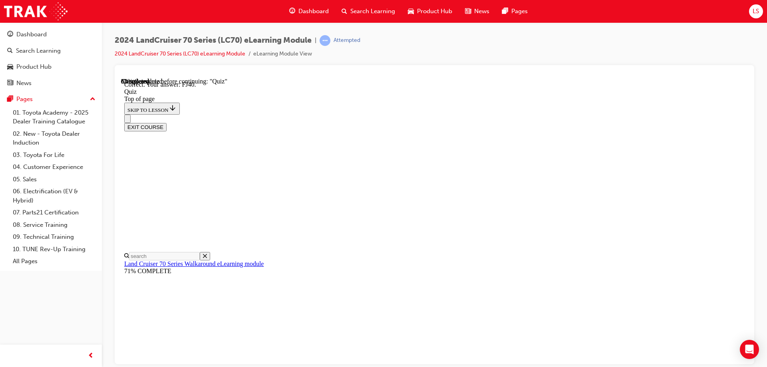
scroll to position [172, 0]
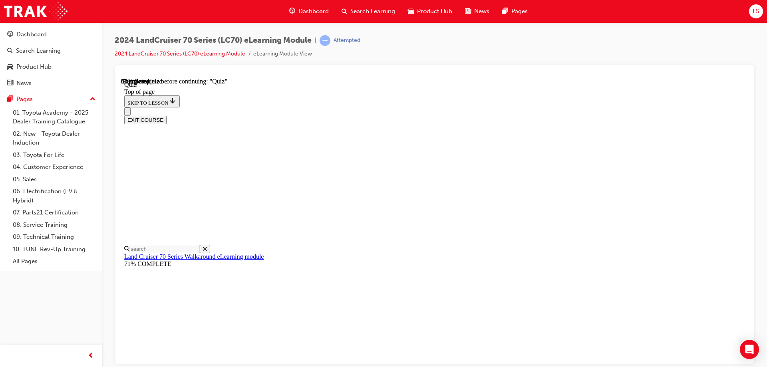
scroll to position [104, 0]
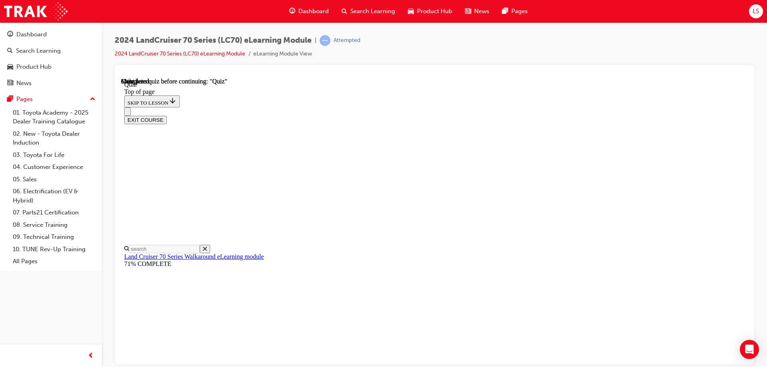
scroll to position [147, 0]
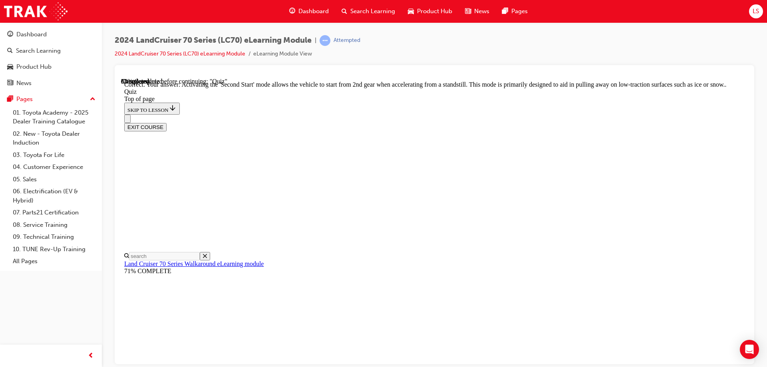
scroll to position [206, 0]
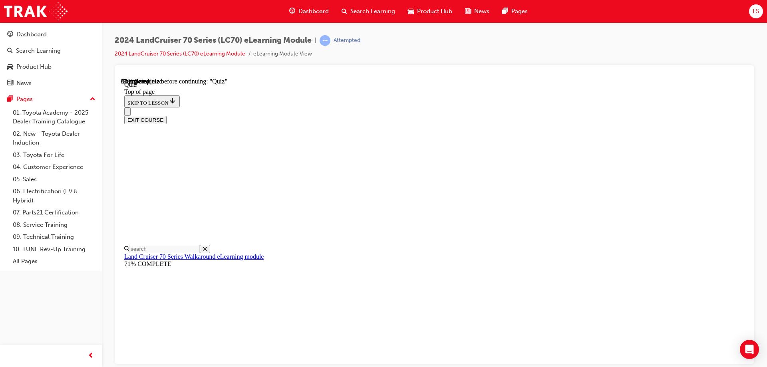
scroll to position [104, 0]
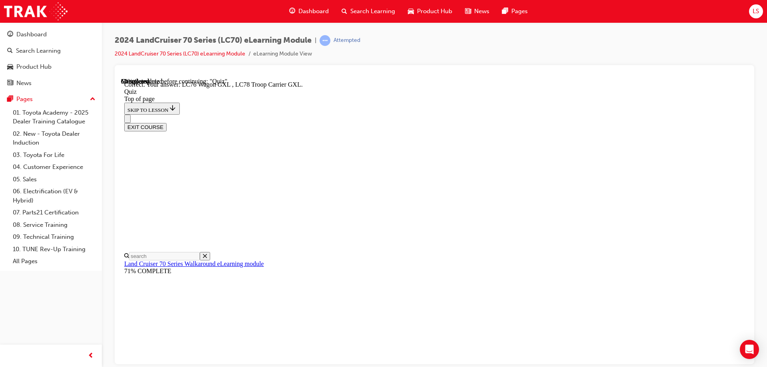
scroll to position [204, 0]
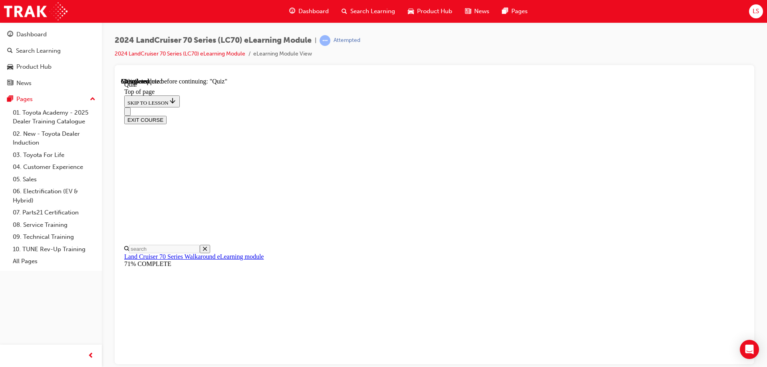
scroll to position [64, 0]
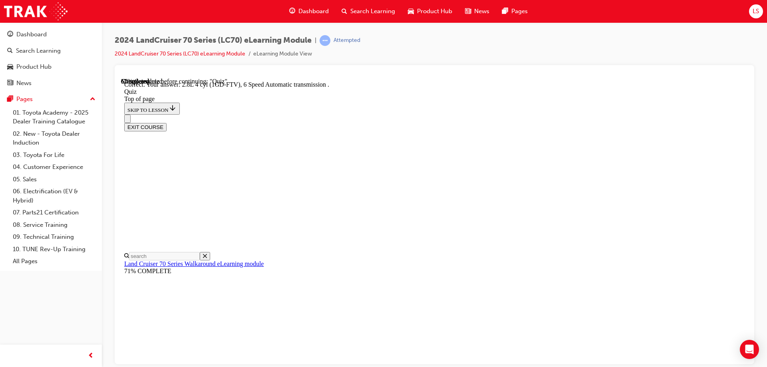
scroll to position [153, 0]
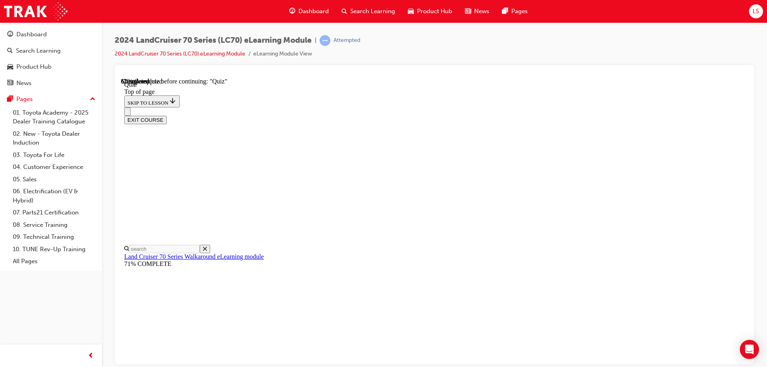
scroll to position [104, 0]
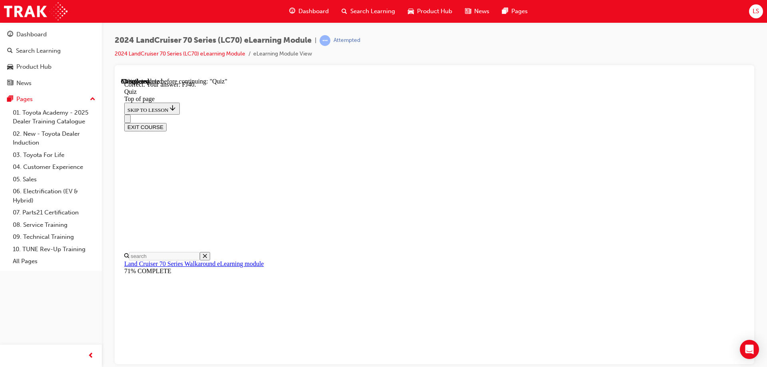
scroll to position [172, 0]
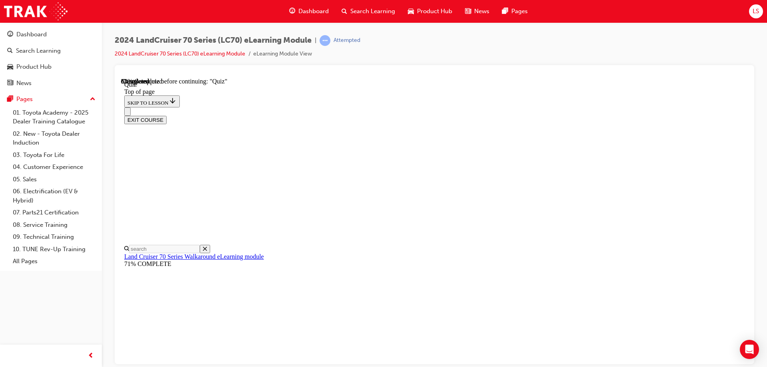
scroll to position [104, 0]
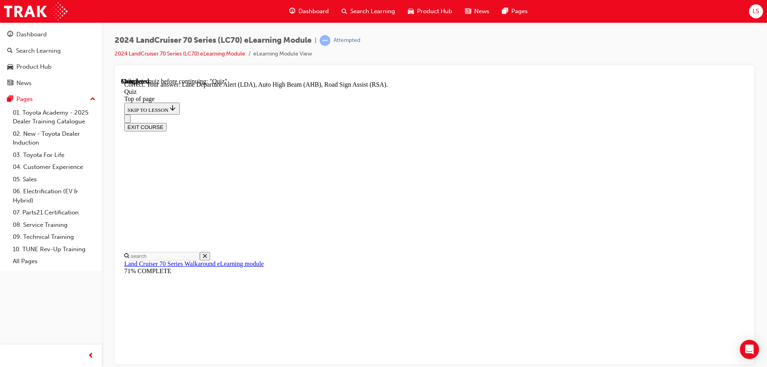
scroll to position [203, 0]
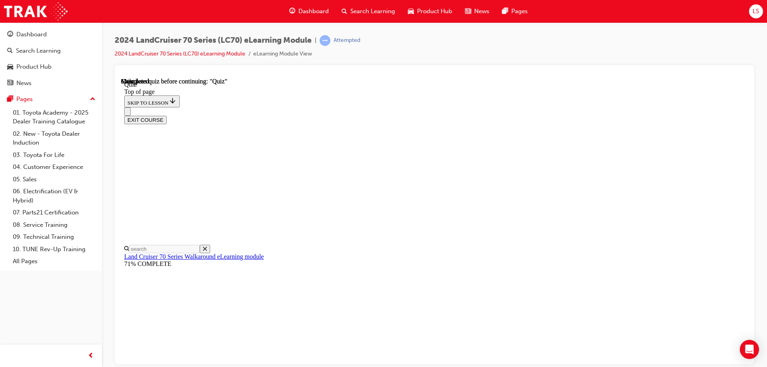
scroll to position [147, 0]
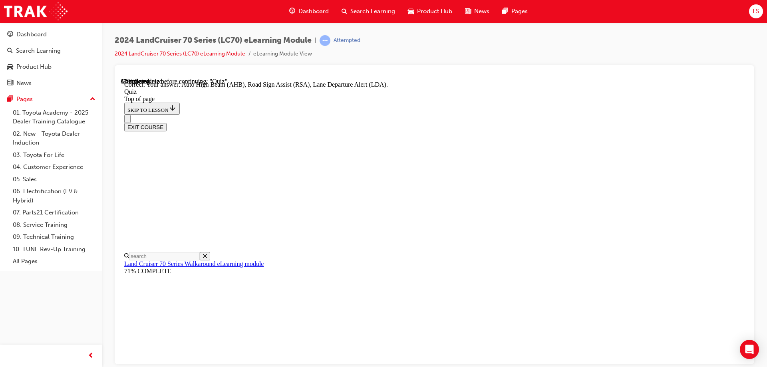
scroll to position [203, 0]
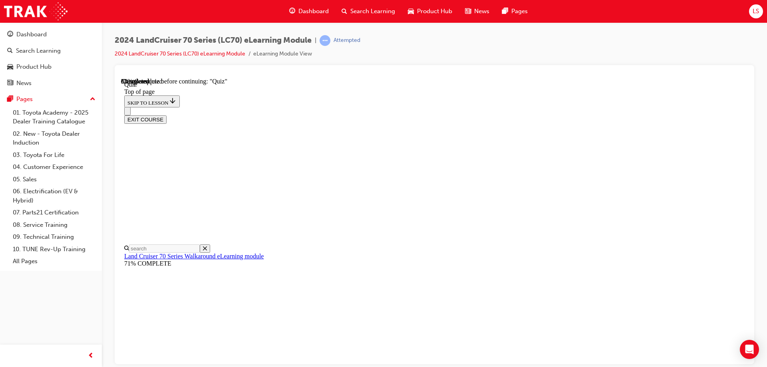
scroll to position [64, 0]
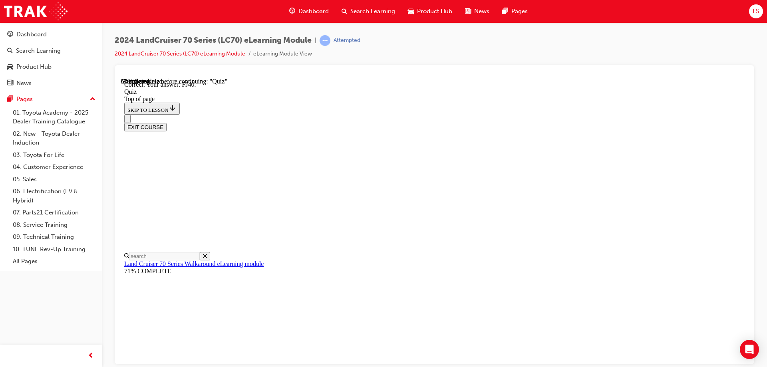
scroll to position [172, 0]
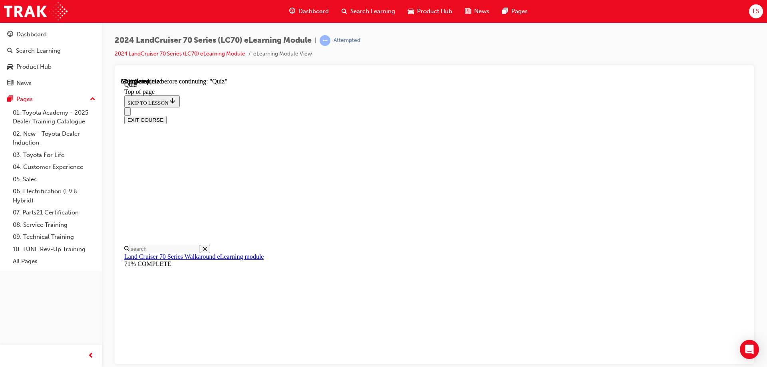
scroll to position [24, 0]
drag, startPoint x: 481, startPoint y: 322, endPoint x: 697, endPoint y: 307, distance: 216.3
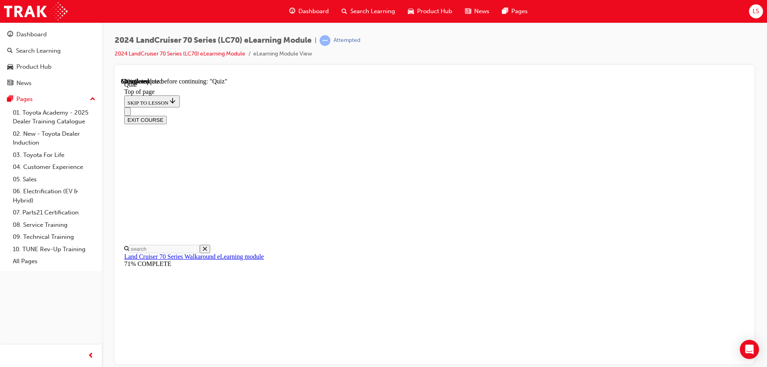
scroll to position [181, 0]
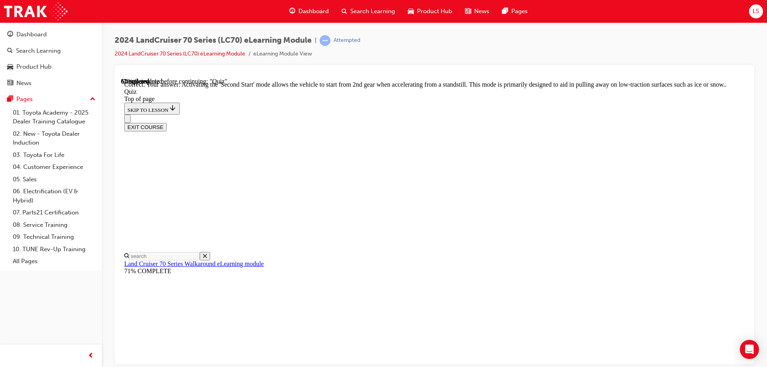
scroll to position [206, 0]
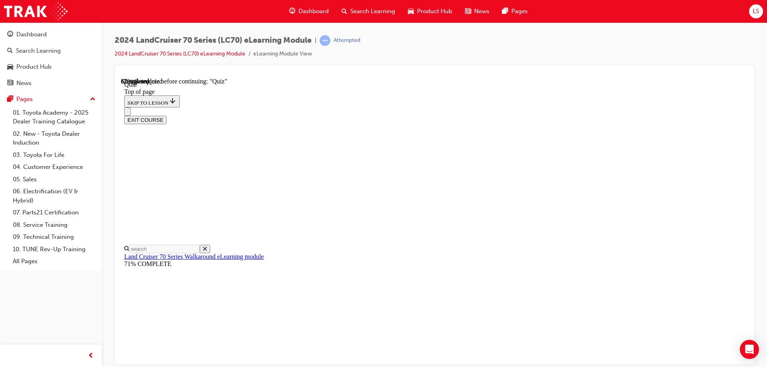
scroll to position [64, 0]
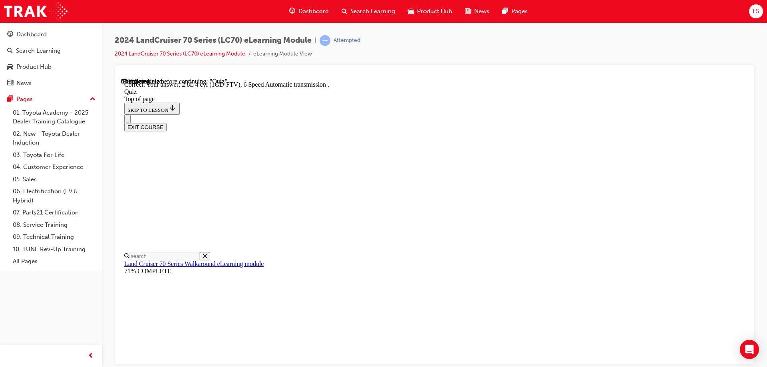
scroll to position [153, 0]
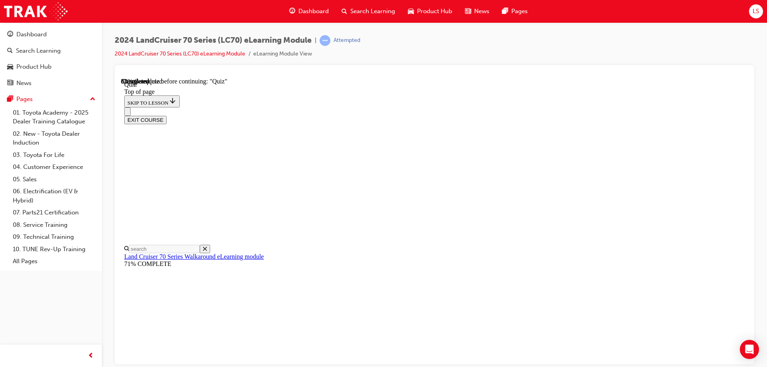
drag, startPoint x: 480, startPoint y: 331, endPoint x: 314, endPoint y: 302, distance: 169.2
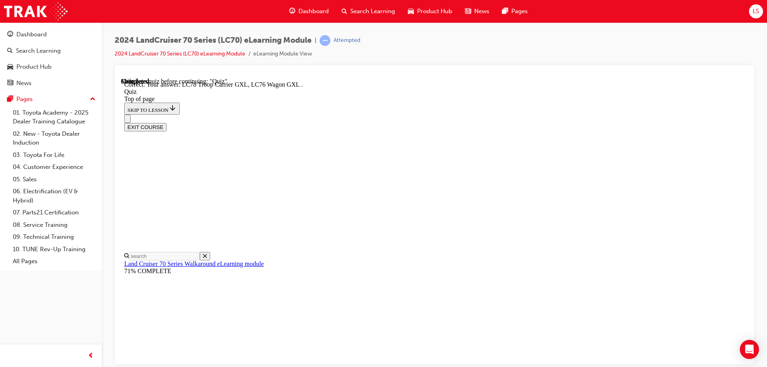
scroll to position [204, 0]
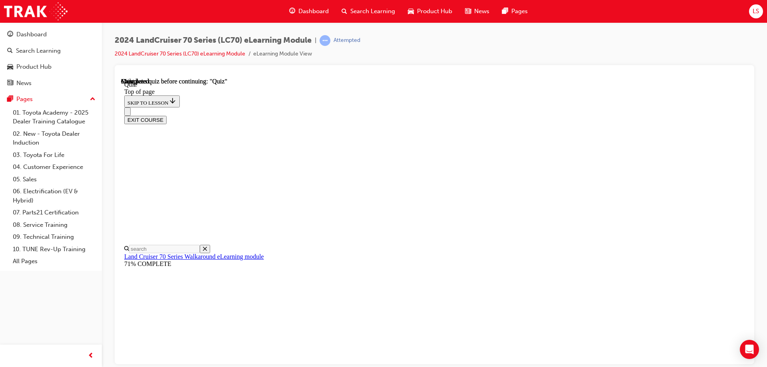
scroll to position [147, 0]
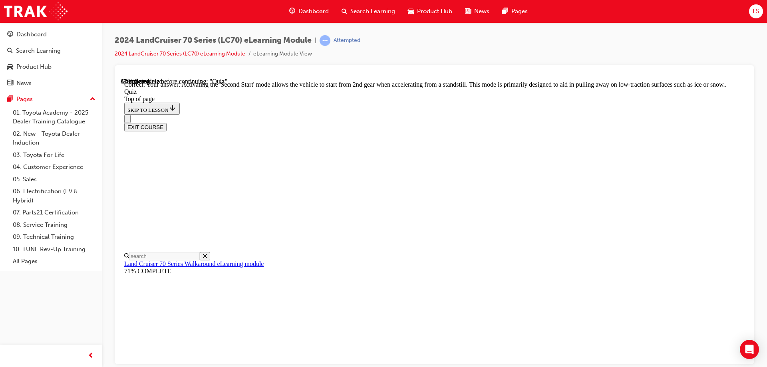
scroll to position [206, 0]
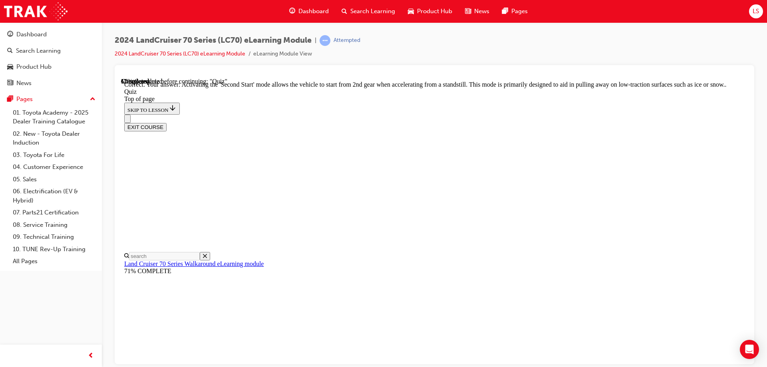
scroll to position [144, 0]
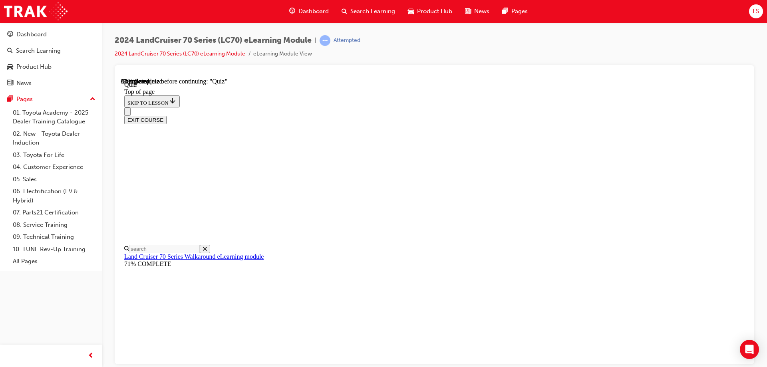
scroll to position [64, 0]
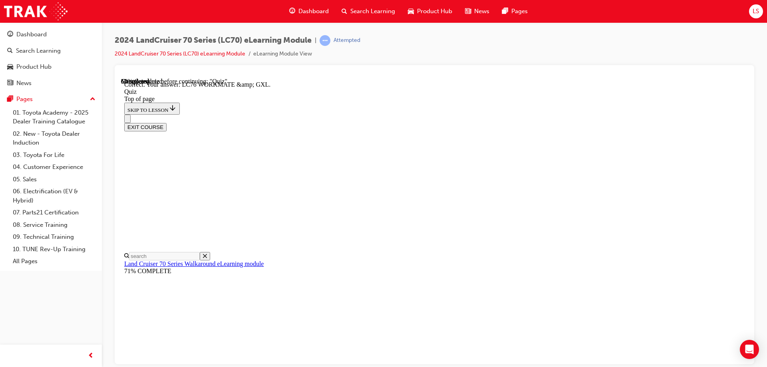
scroll to position [158, 0]
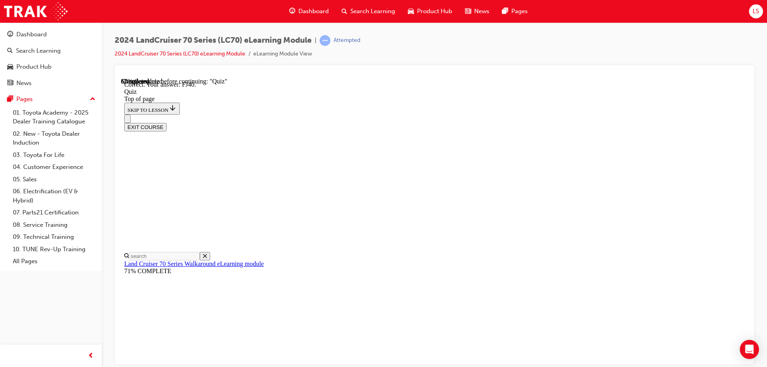
scroll to position [172, 0]
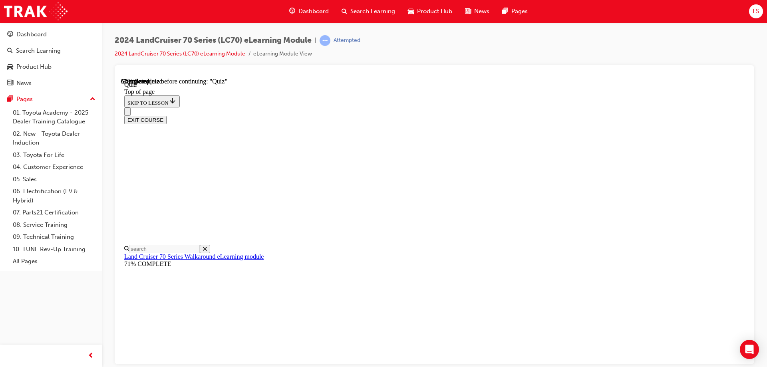
scroll to position [24, 0]
drag, startPoint x: 489, startPoint y: 321, endPoint x: 332, endPoint y: 276, distance: 163.0
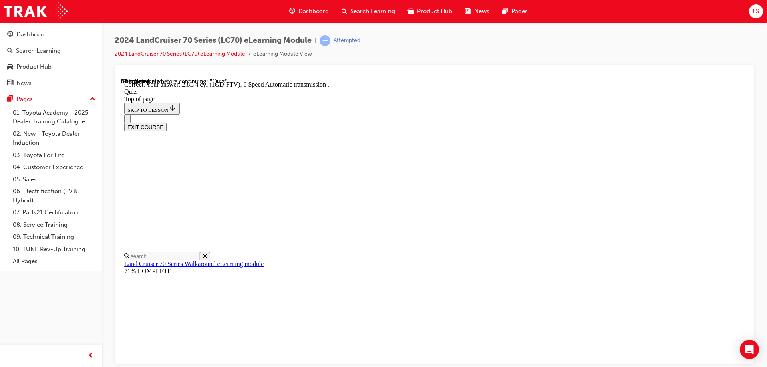
scroll to position [153, 0]
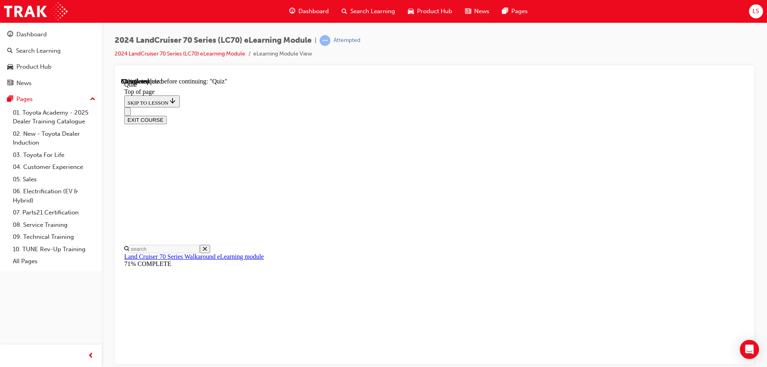
scroll to position [145, 0]
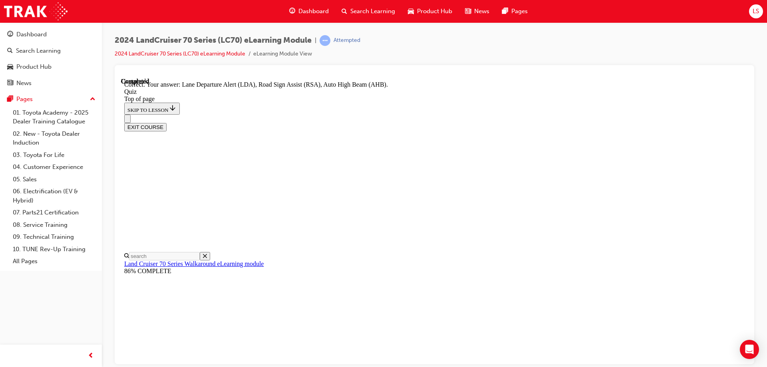
scroll to position [203, 0]
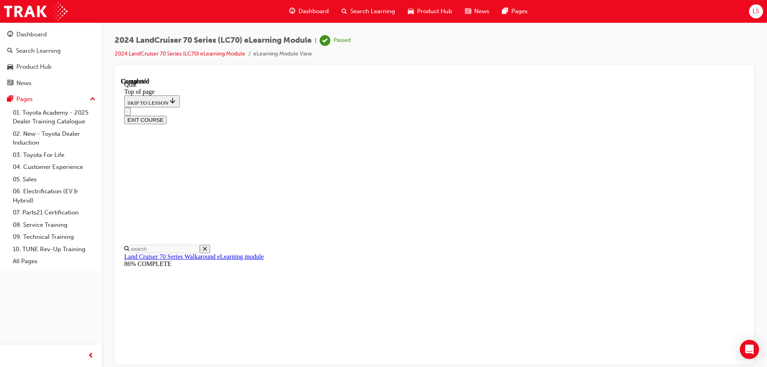
scroll to position [147, 0]
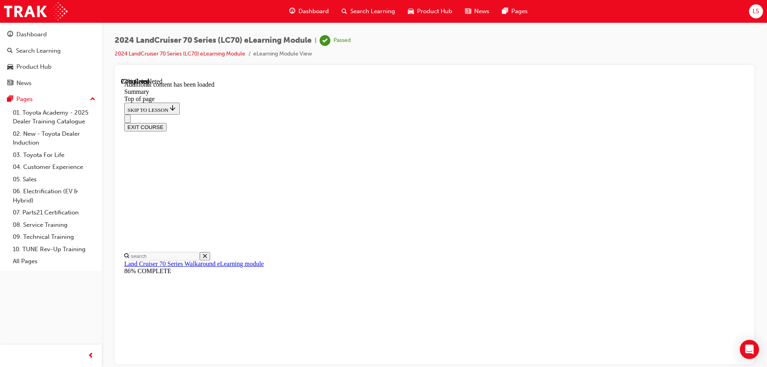
scroll to position [291, 0]
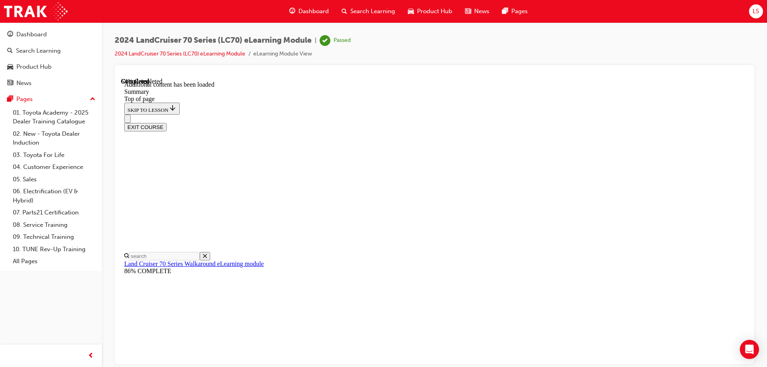
click at [167, 123] on button "EXIT COURSE" at bounding box center [145, 127] width 42 height 8
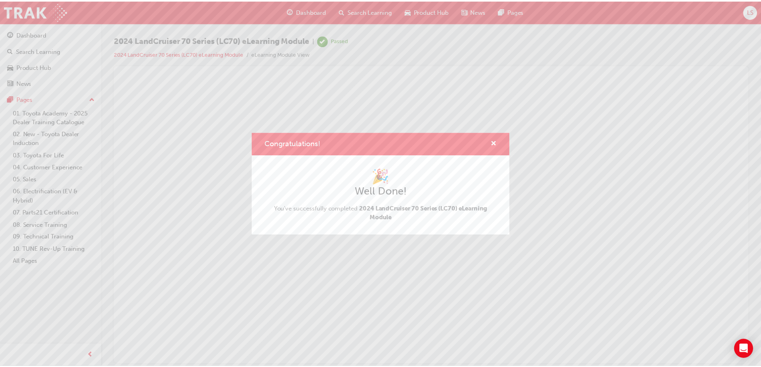
scroll to position [0, 0]
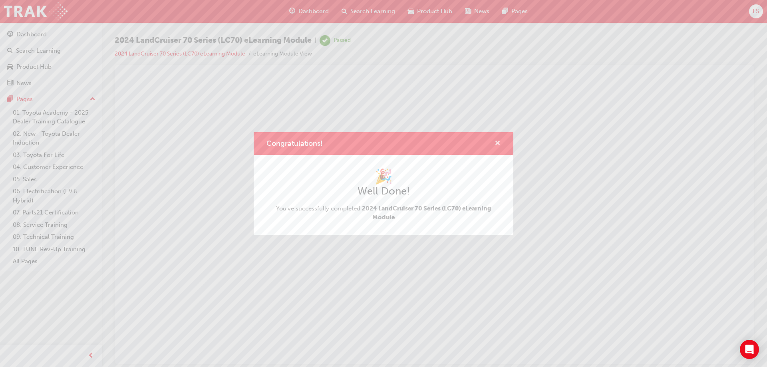
click at [497, 143] on span "cross-icon" at bounding box center [498, 143] width 6 height 7
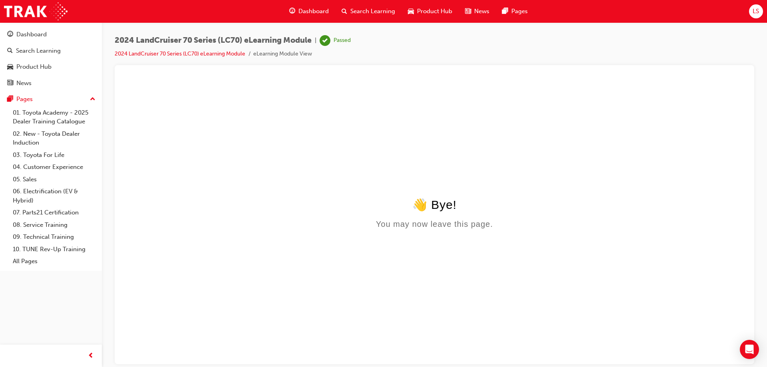
click at [366, 8] on span "Search Learning" at bounding box center [373, 11] width 45 height 9
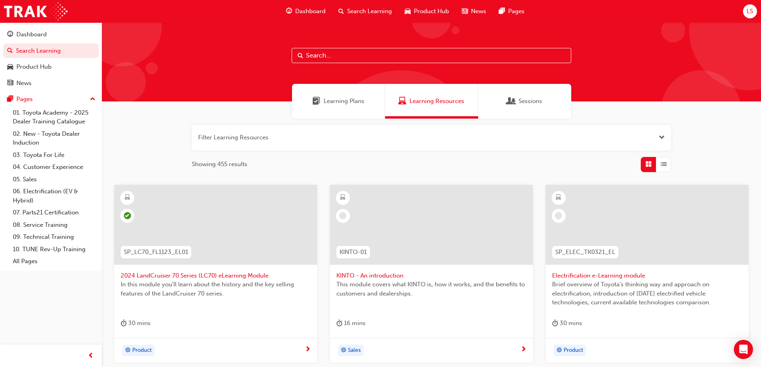
drag, startPoint x: 320, startPoint y: 224, endPoint x: 251, endPoint y: 36, distance: 200.2
click at [254, 34] on div at bounding box center [431, 61] width 659 height 79
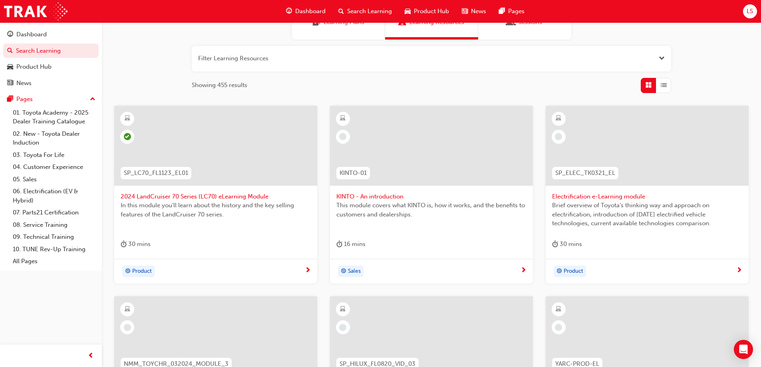
scroll to position [120, 0]
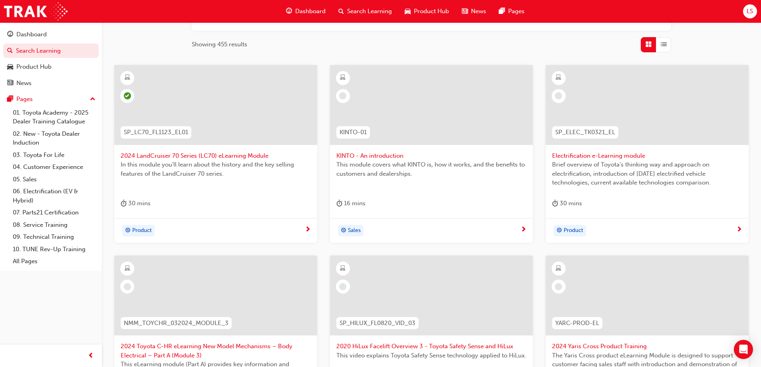
click at [381, 151] on span "KINTO - An introduction" at bounding box center [432, 155] width 190 height 9
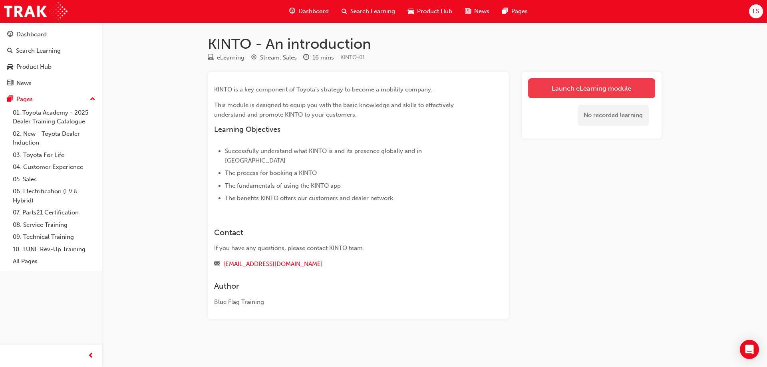
click at [548, 82] on link "Launch eLearning module" at bounding box center [591, 88] width 127 height 20
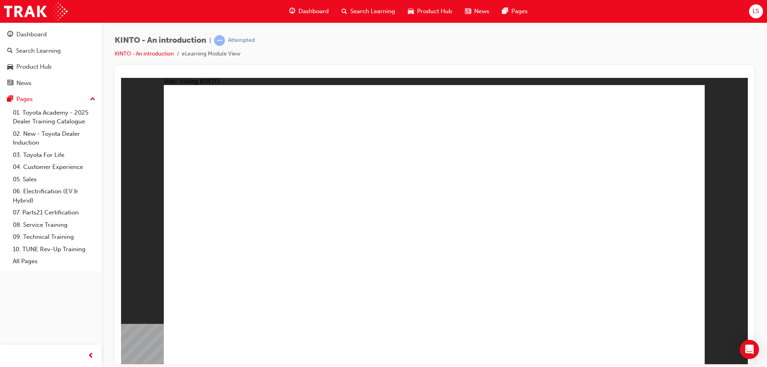
drag, startPoint x: 323, startPoint y: 239, endPoint x: 315, endPoint y: 224, distance: 16.8
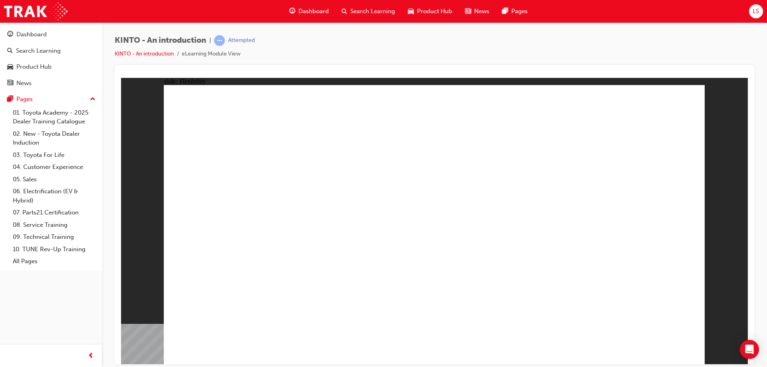
drag, startPoint x: 659, startPoint y: 149, endPoint x: 645, endPoint y: 158, distance: 16.5
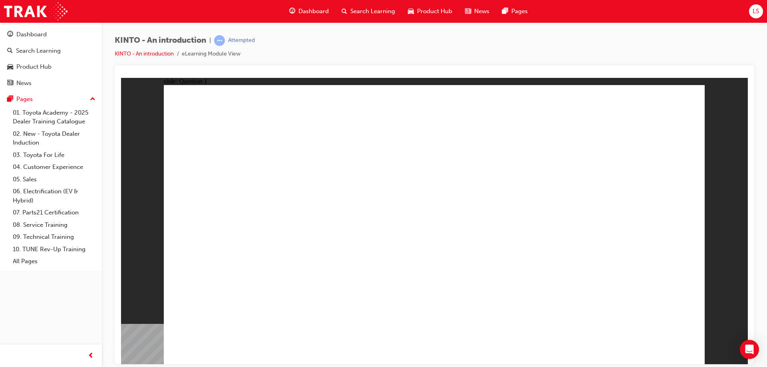
radio input "true"
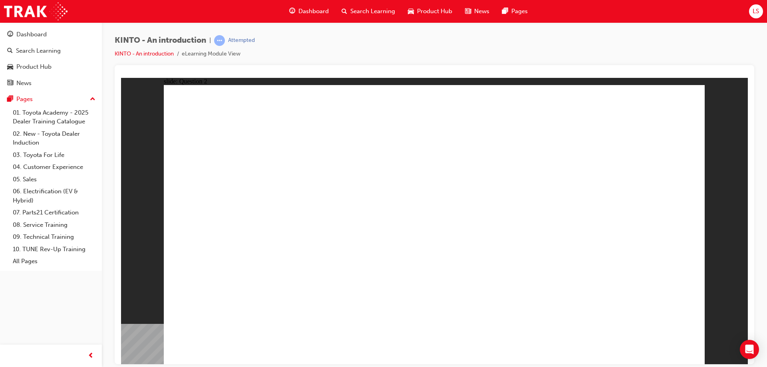
checkbox input "true"
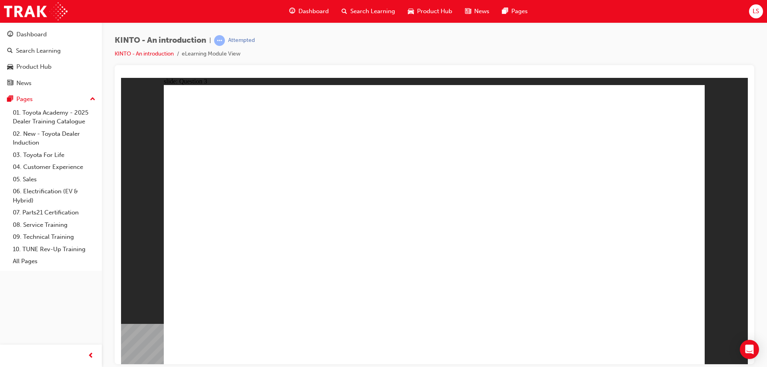
radio input "true"
drag, startPoint x: 532, startPoint y: 231, endPoint x: 233, endPoint y: 290, distance: 304.3
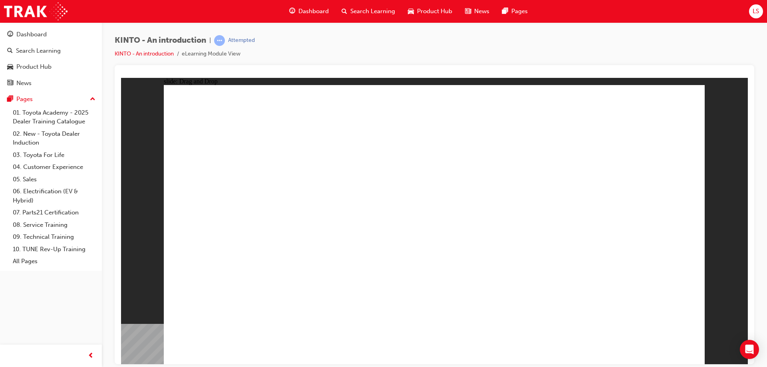
drag, startPoint x: 251, startPoint y: 234, endPoint x: 346, endPoint y: 296, distance: 113.8
drag, startPoint x: 442, startPoint y: 244, endPoint x: 438, endPoint y: 314, distance: 69.7
drag, startPoint x: 640, startPoint y: 237, endPoint x: 533, endPoint y: 291, distance: 120.1
drag, startPoint x: 344, startPoint y: 230, endPoint x: 620, endPoint y: 288, distance: 282.1
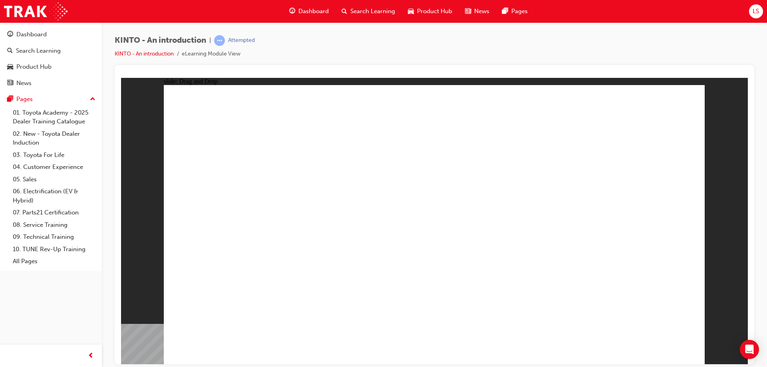
radio input "true"
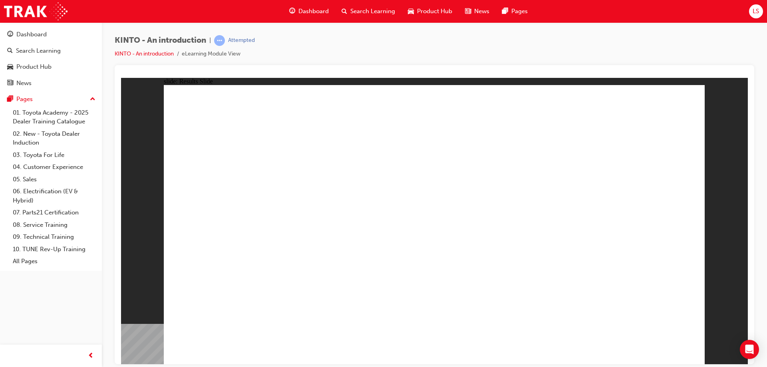
radio input "true"
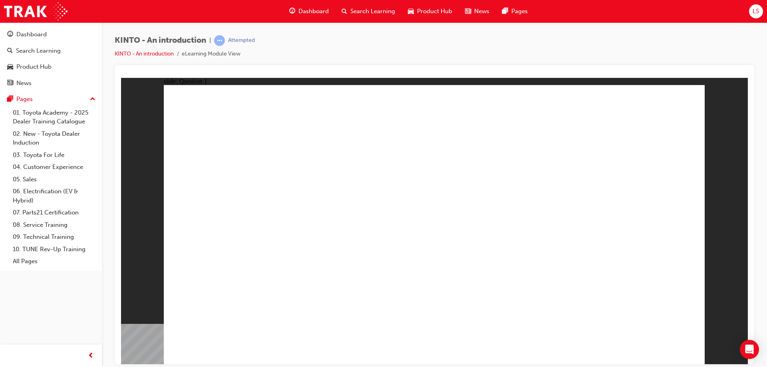
checkbox input "true"
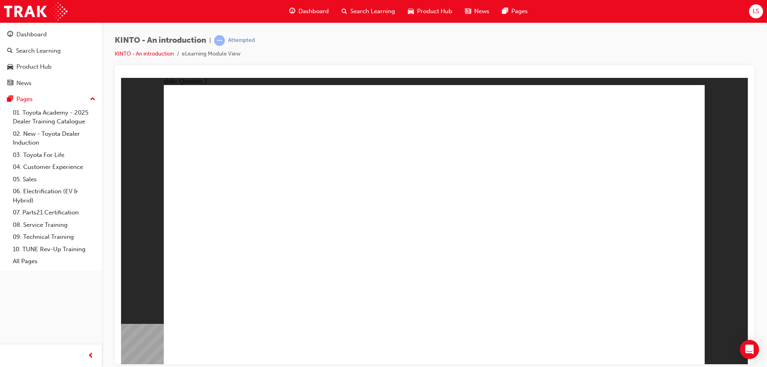
checkbox input "true"
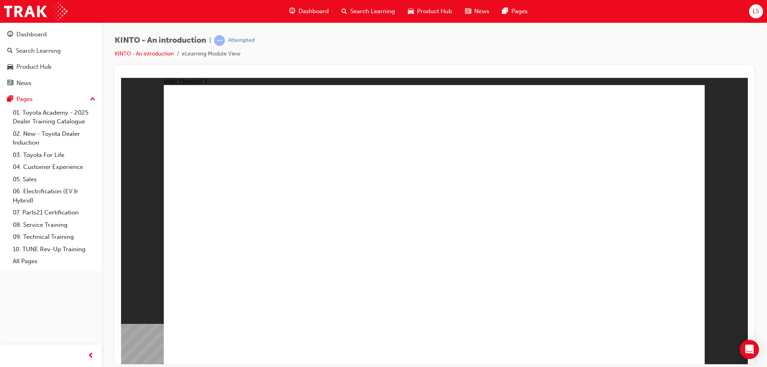
radio input "false"
radio input "true"
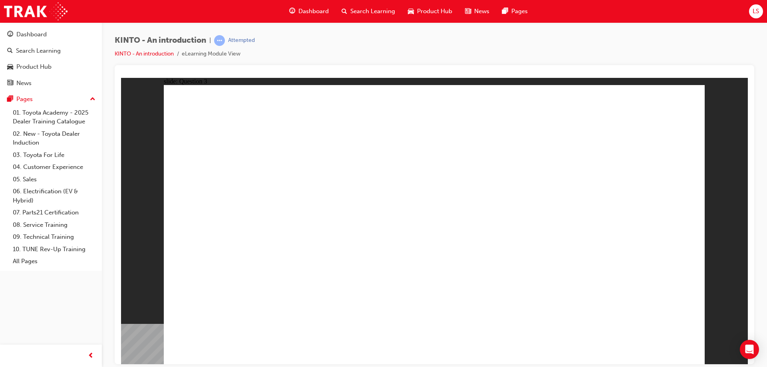
drag, startPoint x: 540, startPoint y: 250, endPoint x: 243, endPoint y: 313, distance: 302.7
drag, startPoint x: 465, startPoint y: 227, endPoint x: 368, endPoint y: 289, distance: 115.2
drag, startPoint x: 227, startPoint y: 237, endPoint x: 419, endPoint y: 295, distance: 200.8
drag, startPoint x: 633, startPoint y: 241, endPoint x: 540, endPoint y: 301, distance: 111.6
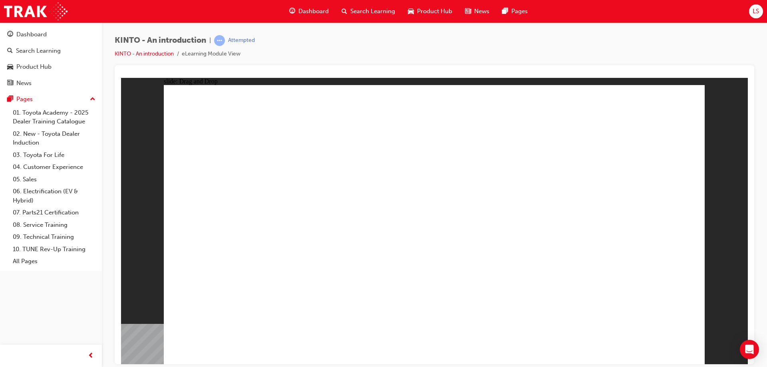
drag, startPoint x: 351, startPoint y: 230, endPoint x: 646, endPoint y: 291, distance: 300.8
radio input "true"
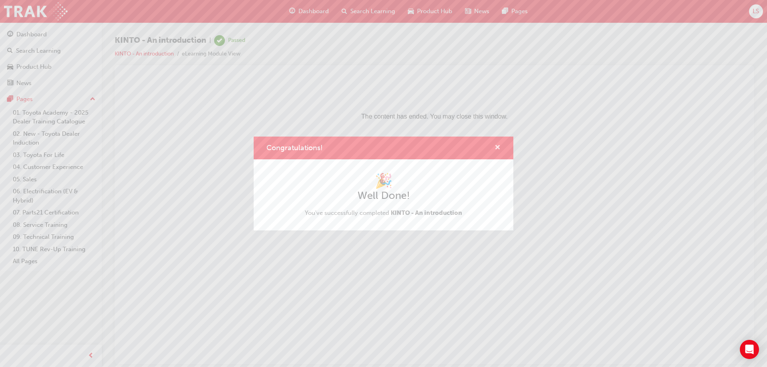
click at [498, 150] on span "cross-icon" at bounding box center [498, 148] width 6 height 7
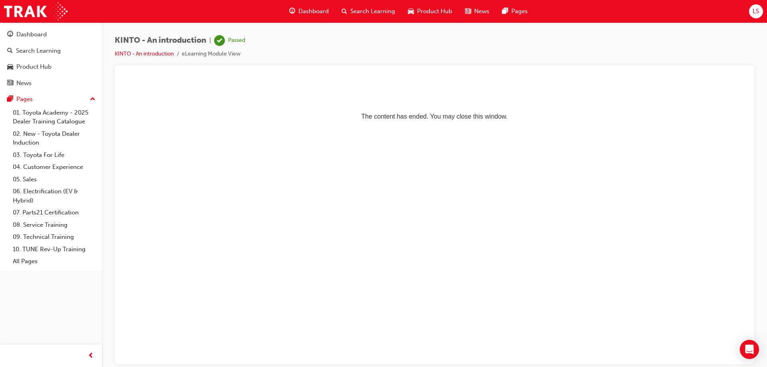
click at [378, 13] on span "Search Learning" at bounding box center [373, 11] width 45 height 9
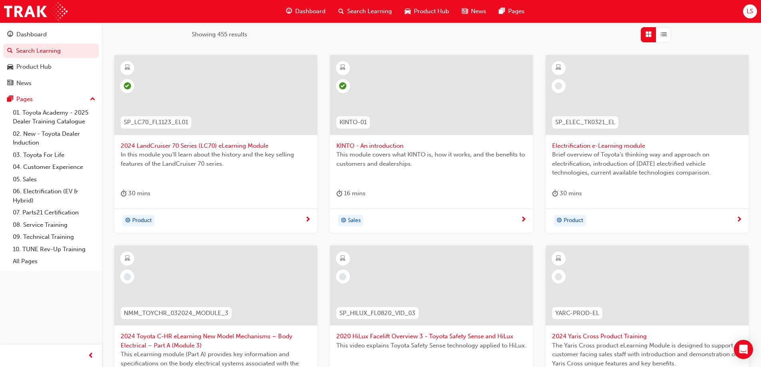
scroll to position [80, 0]
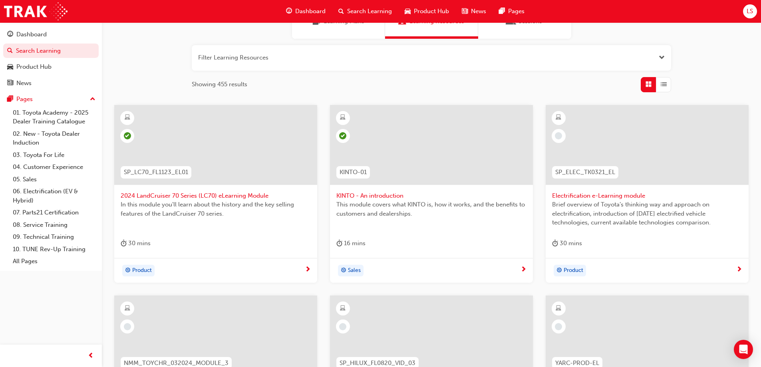
click at [321, 230] on div "SP_LC70_FL1123_EL01 2024 LandCruiser 70 Series (LC70) eLearning Module In this …" at bounding box center [216, 194] width 216 height 178
